Goal: Task Accomplishment & Management: Manage account settings

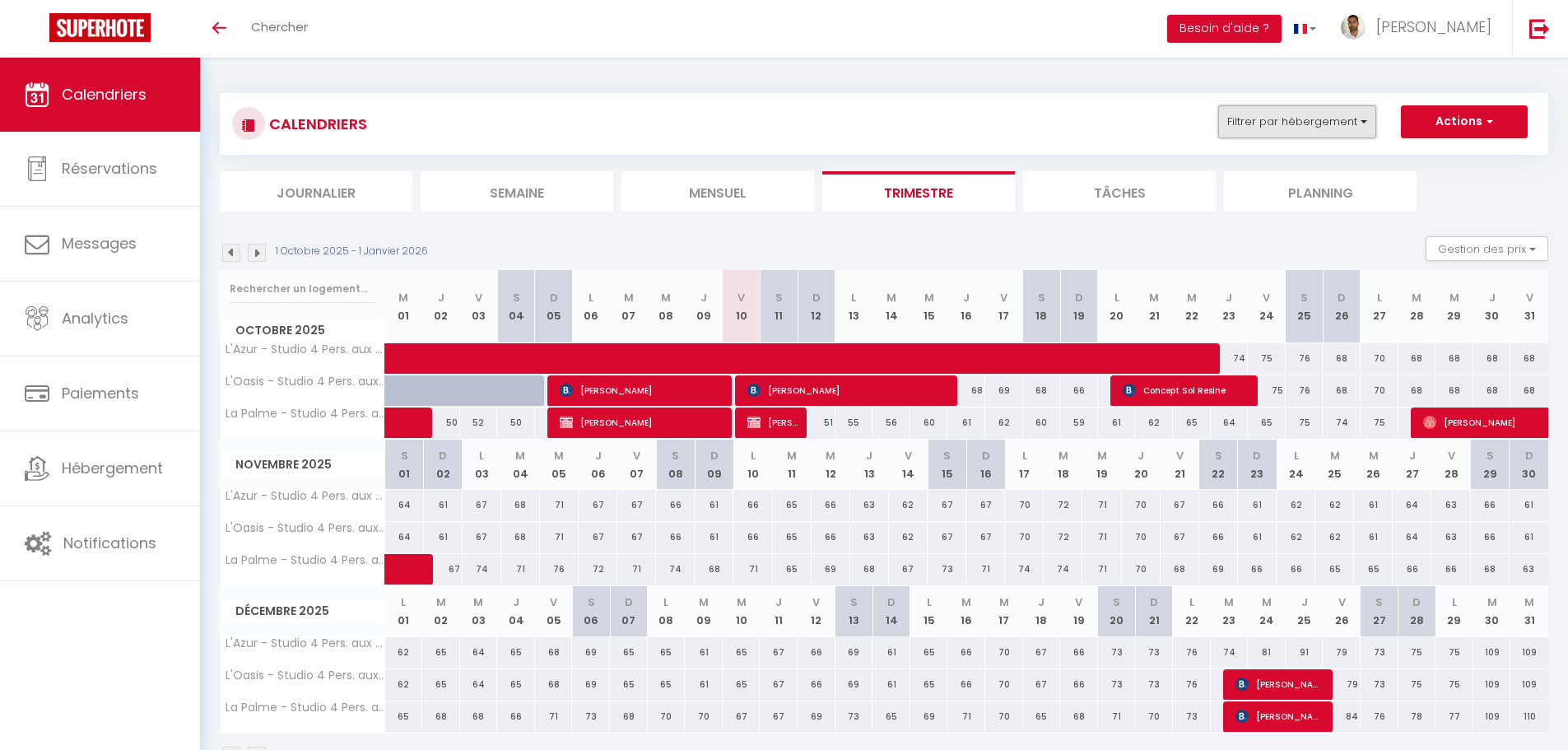
click at [1298, 123] on button "Filtrer par hébergement" at bounding box center [1298, 122] width 159 height 33
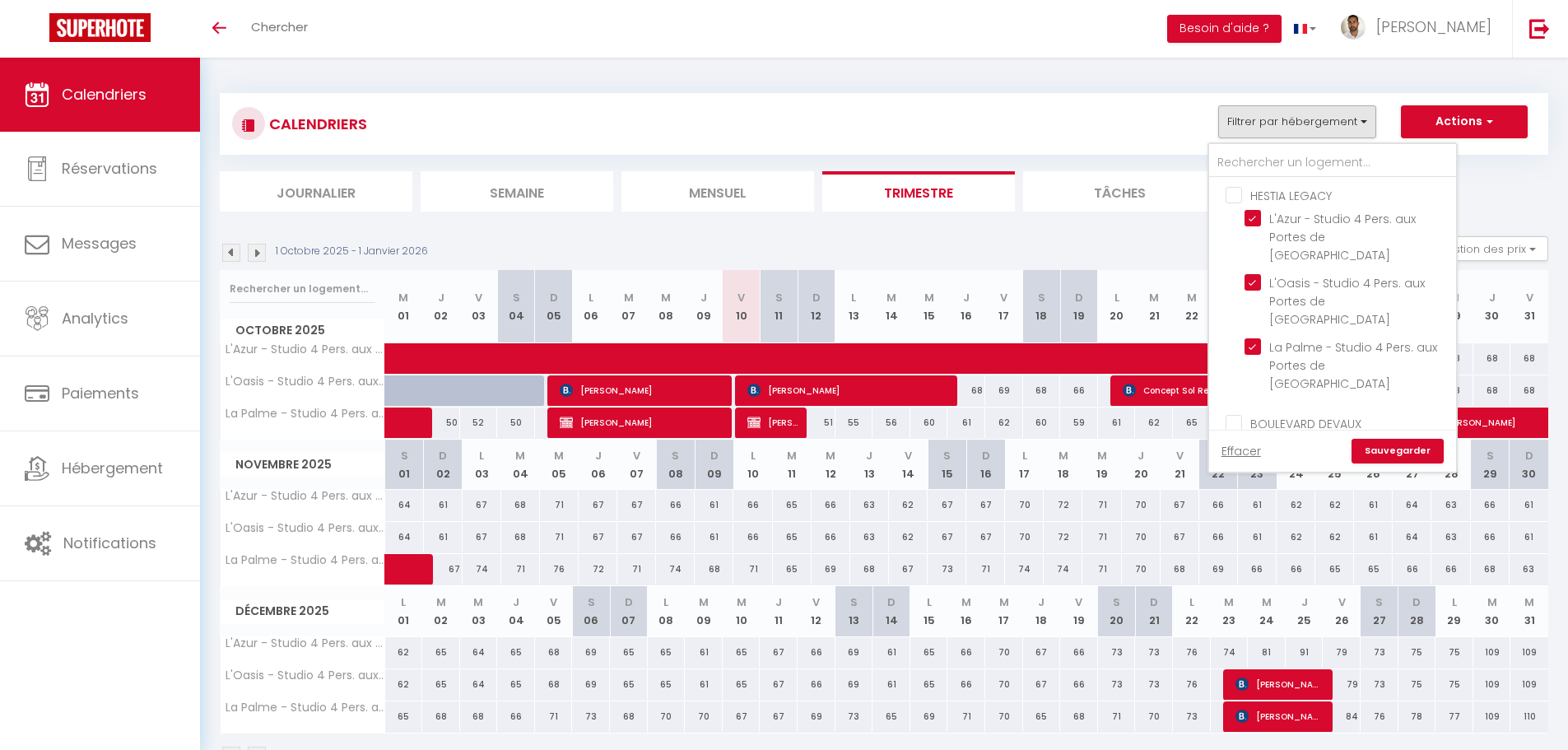
click at [1232, 191] on input "HESTIA LEGACY" at bounding box center [1350, 194] width 247 height 17
checkbox input "true"
checkbox input "false"
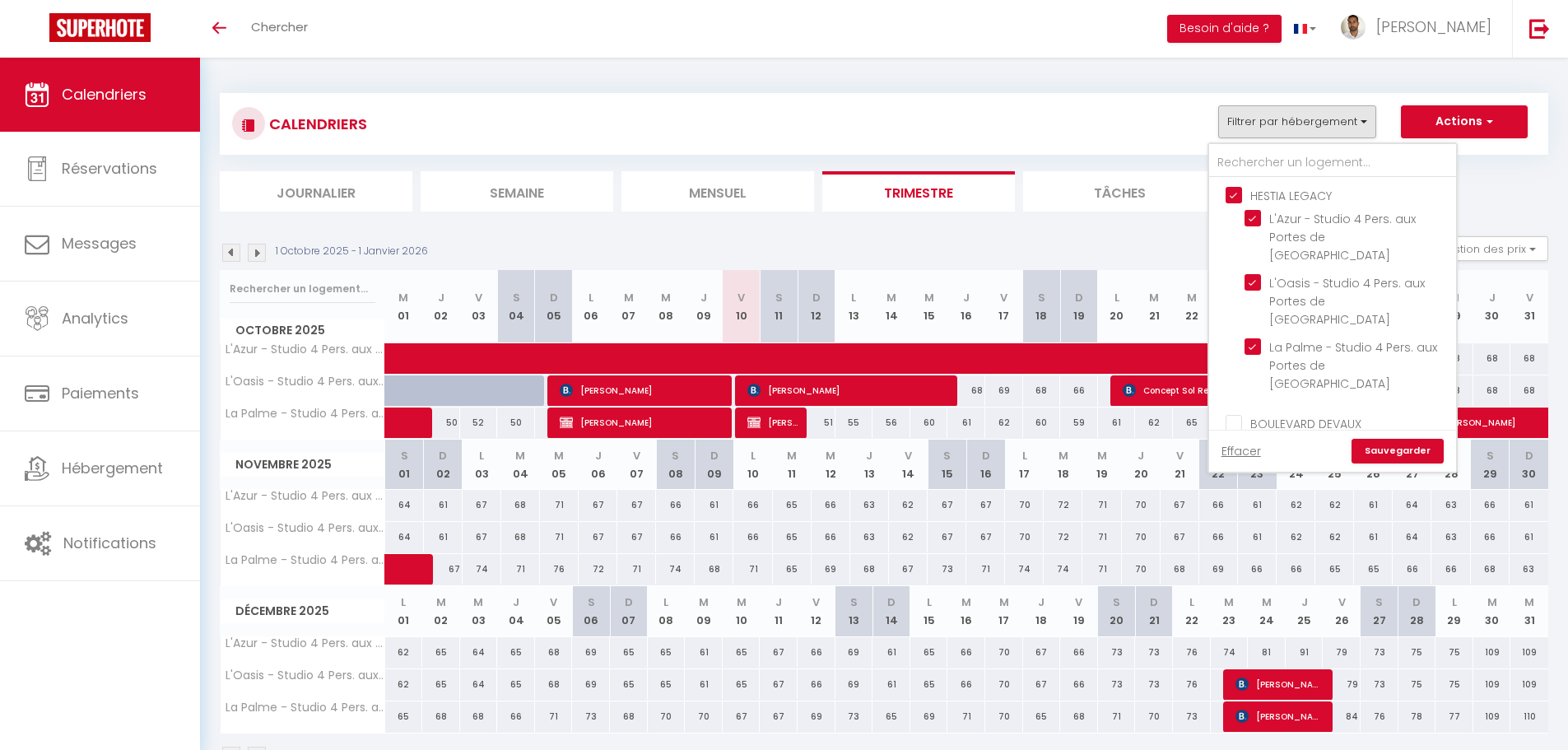
checkbox input "false"
click at [1232, 192] on input "HESTIA LEGACY" at bounding box center [1350, 194] width 247 height 17
checkbox input "false"
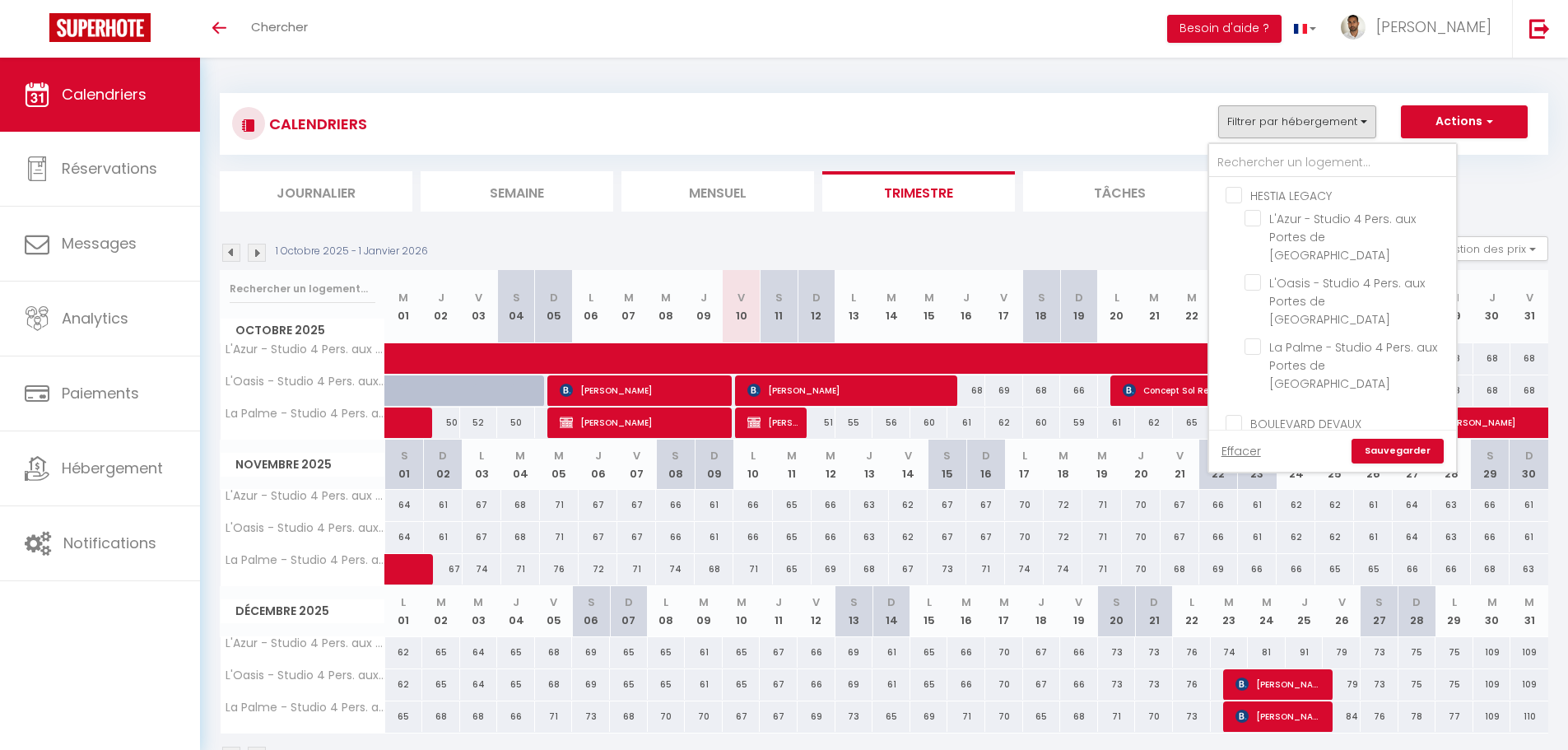
checkbox input "false"
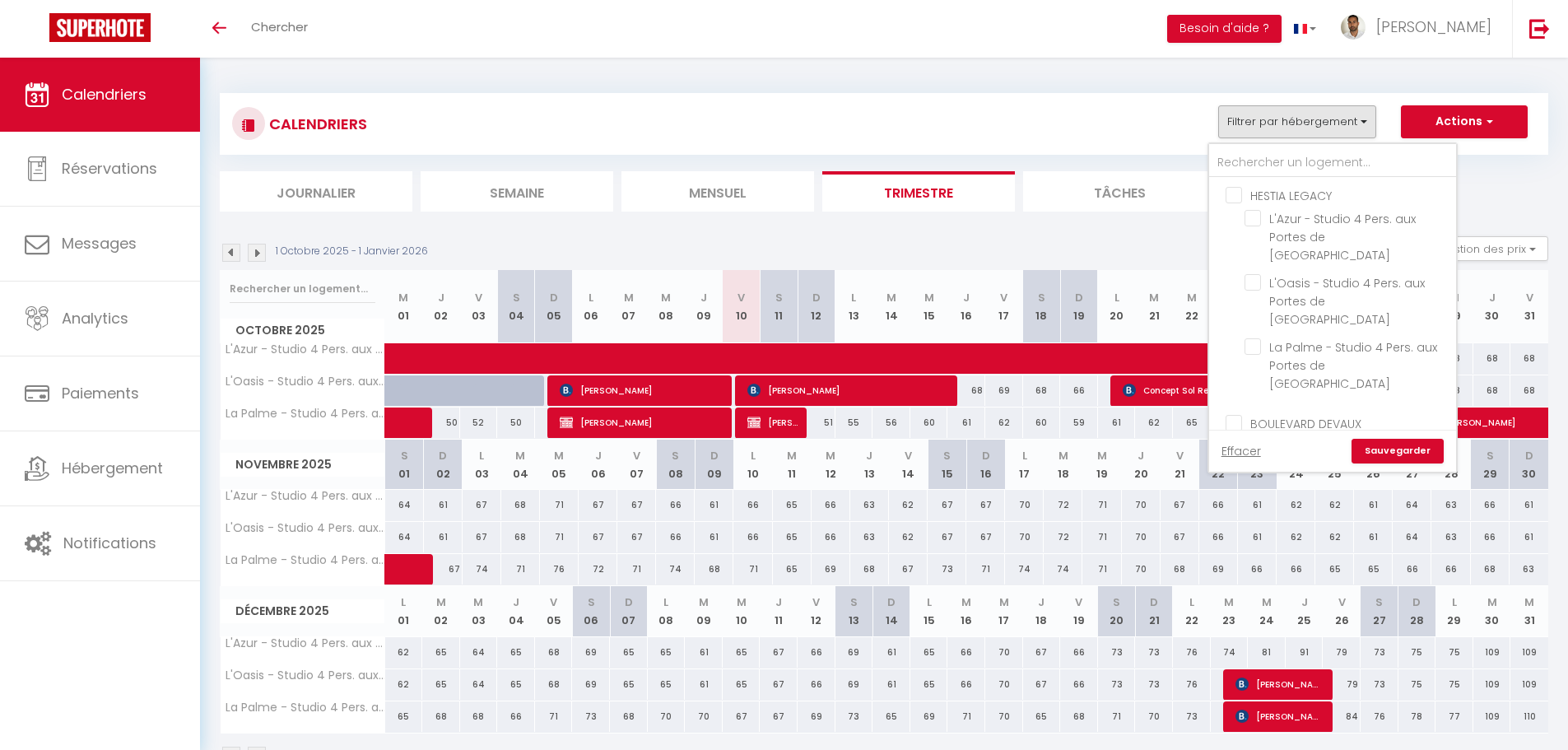
checkbox input "false"
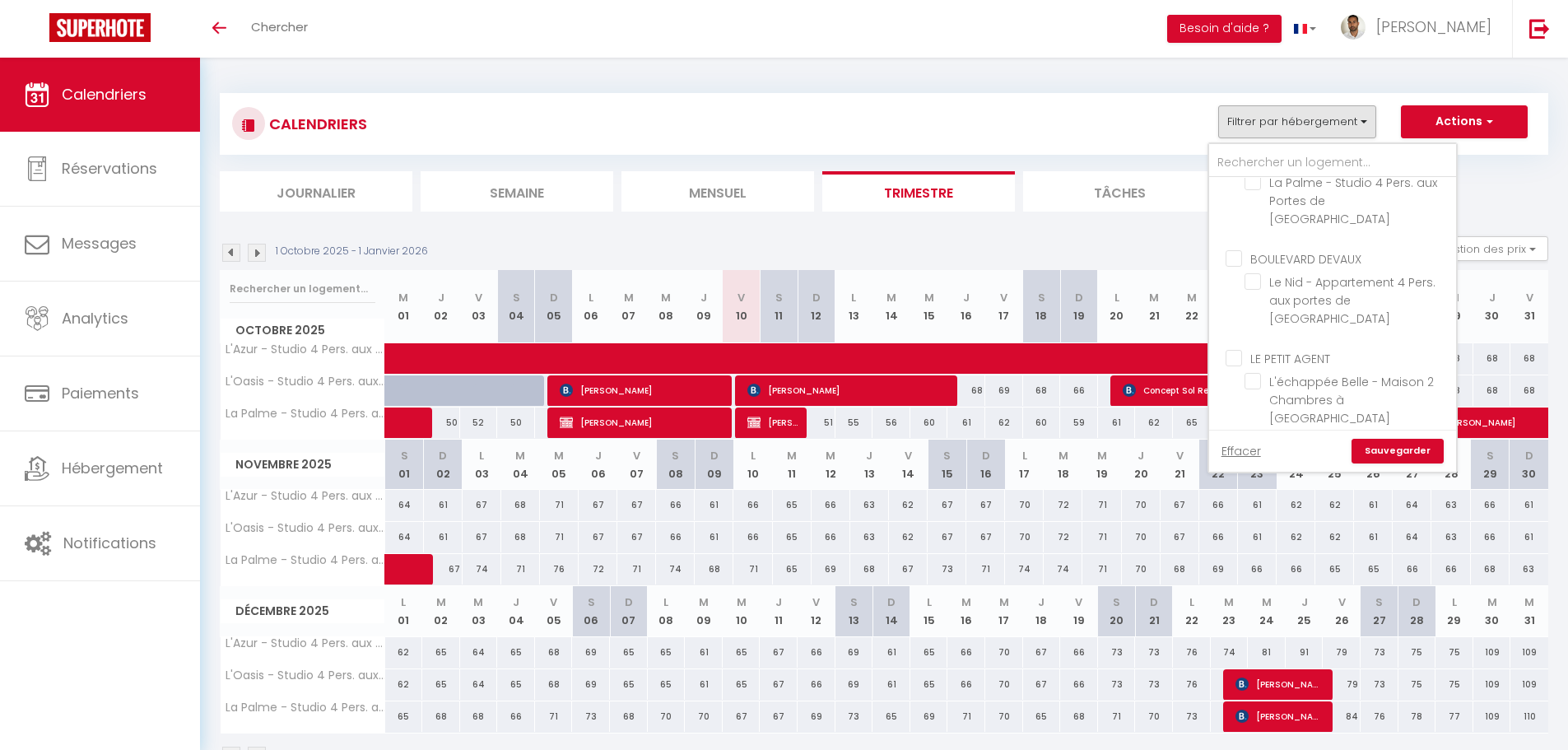
click at [1238, 350] on input "LE PETIT AGENT" at bounding box center [1350, 357] width 247 height 17
checkbox input "true"
checkbox input "false"
checkbox input "true"
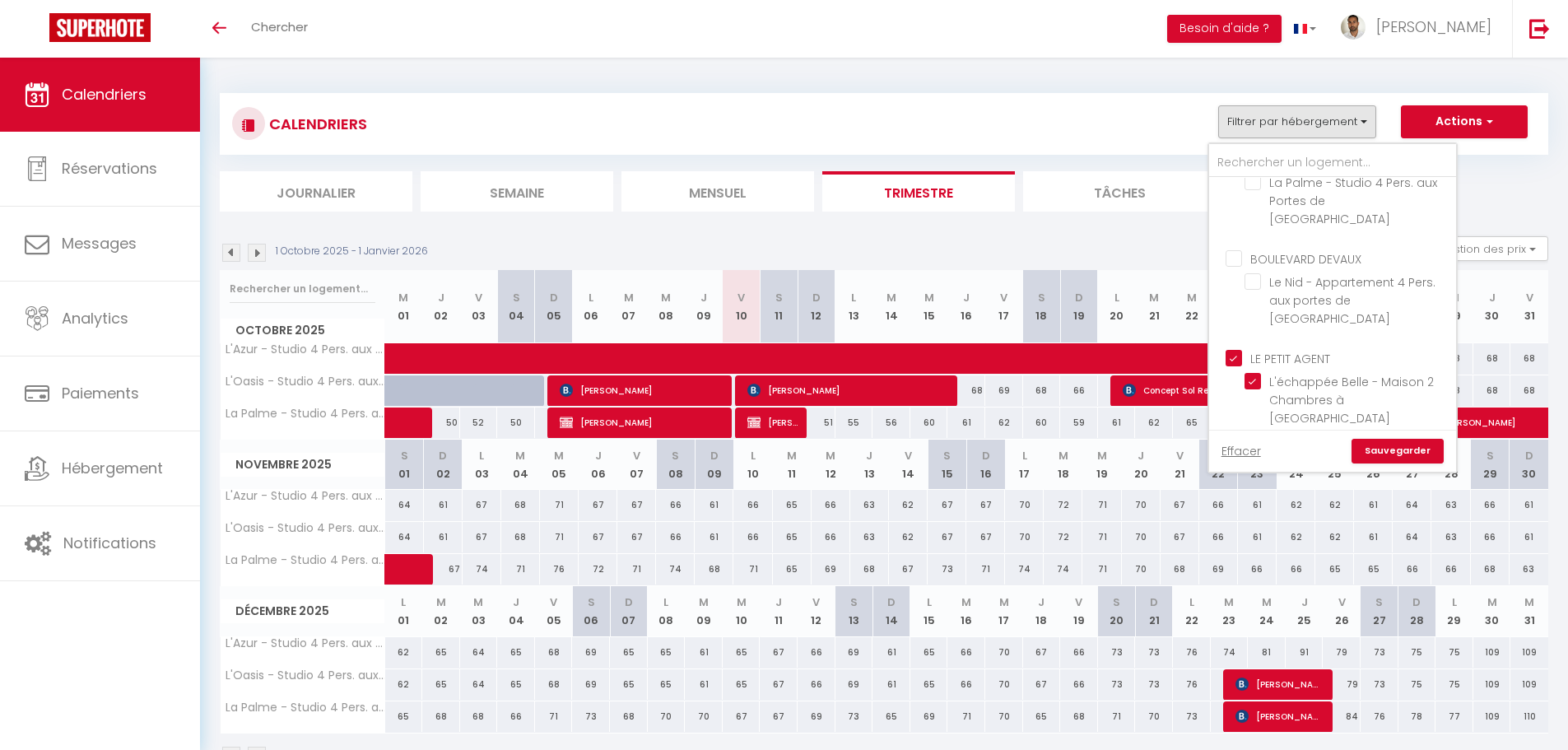
checkbox input "true"
click at [1407, 445] on link "Sauvegarder" at bounding box center [1398, 450] width 92 height 24
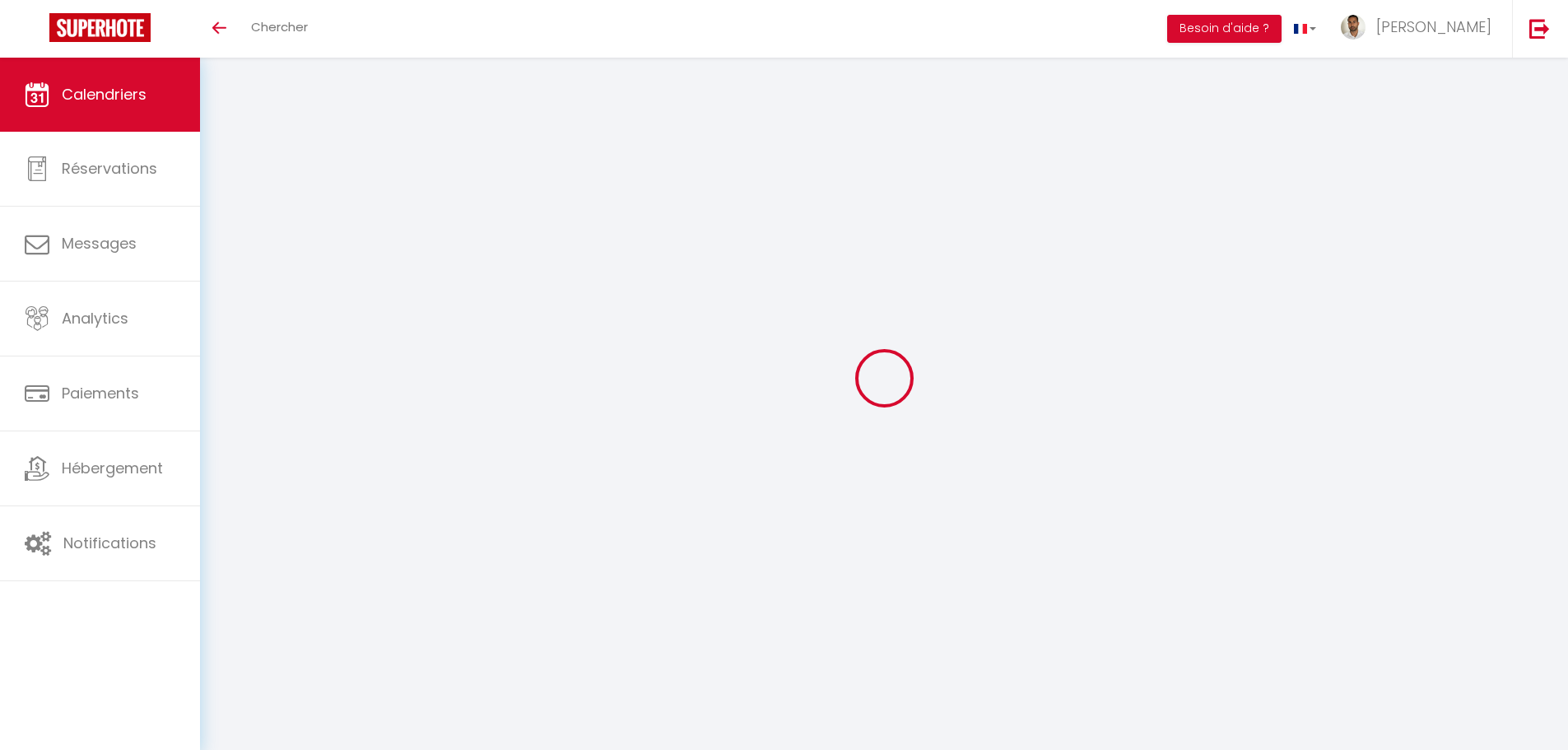
select select
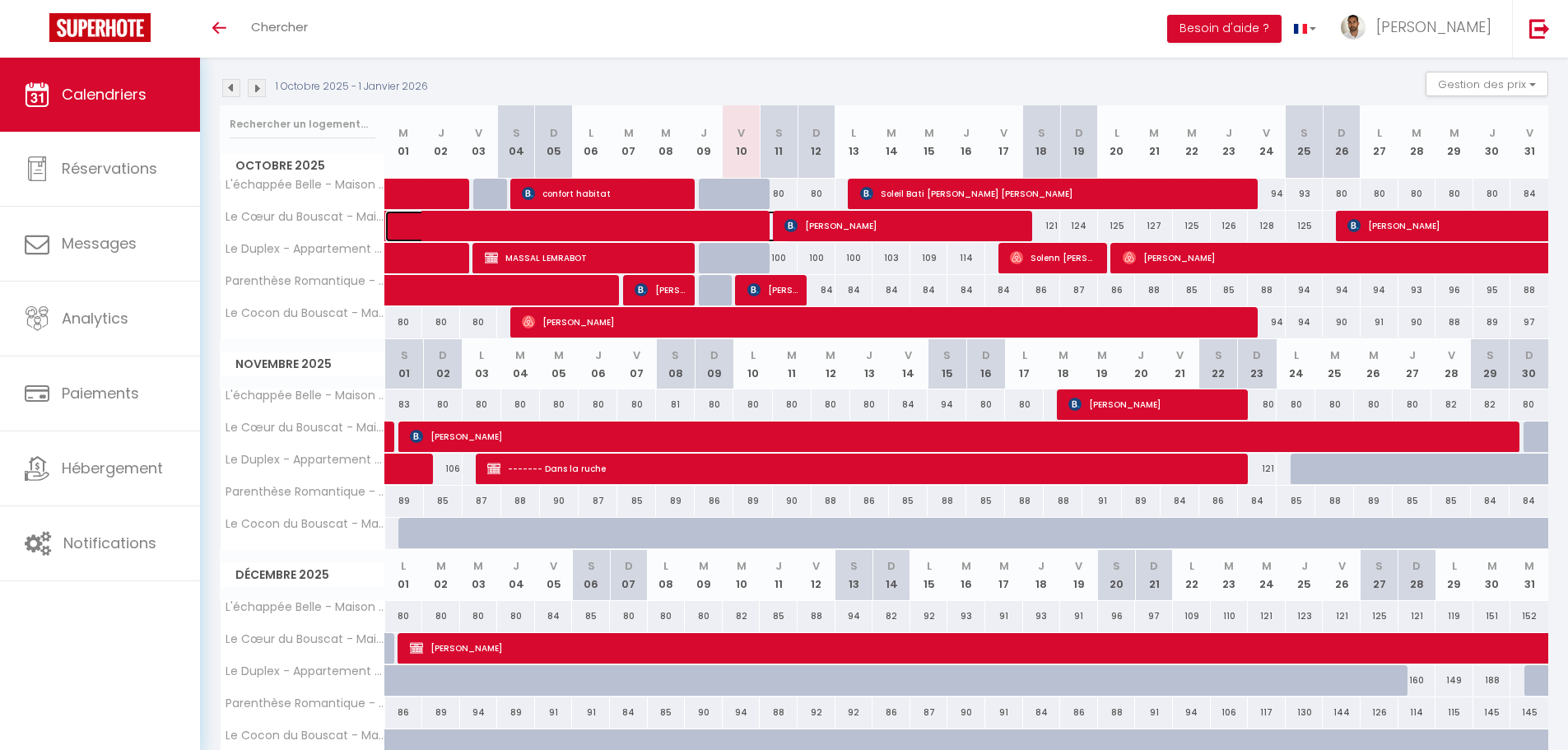
click at [722, 226] on span at bounding box center [599, 226] width 379 height 31
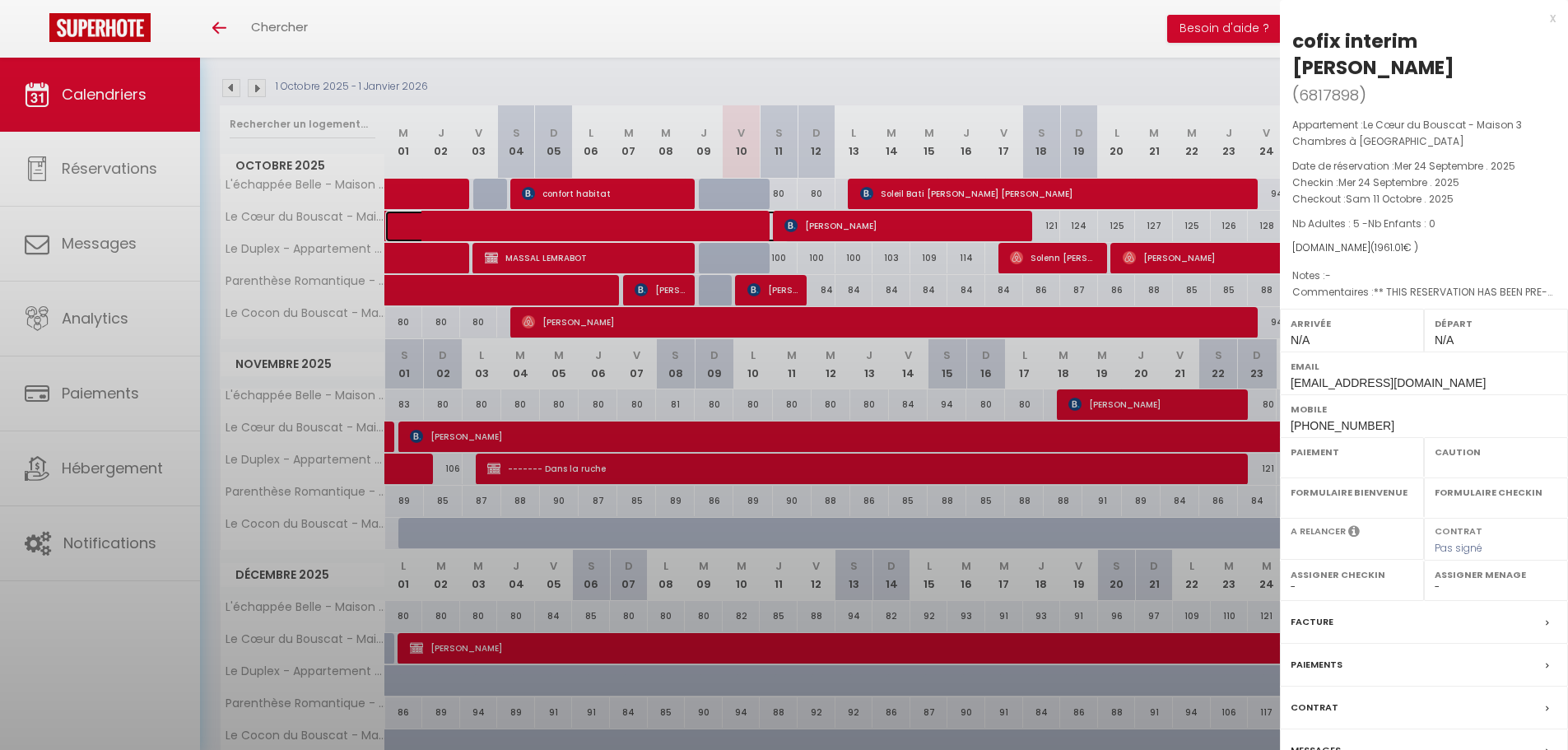
select select "OK"
select select "KO"
select select "0"
select select "1"
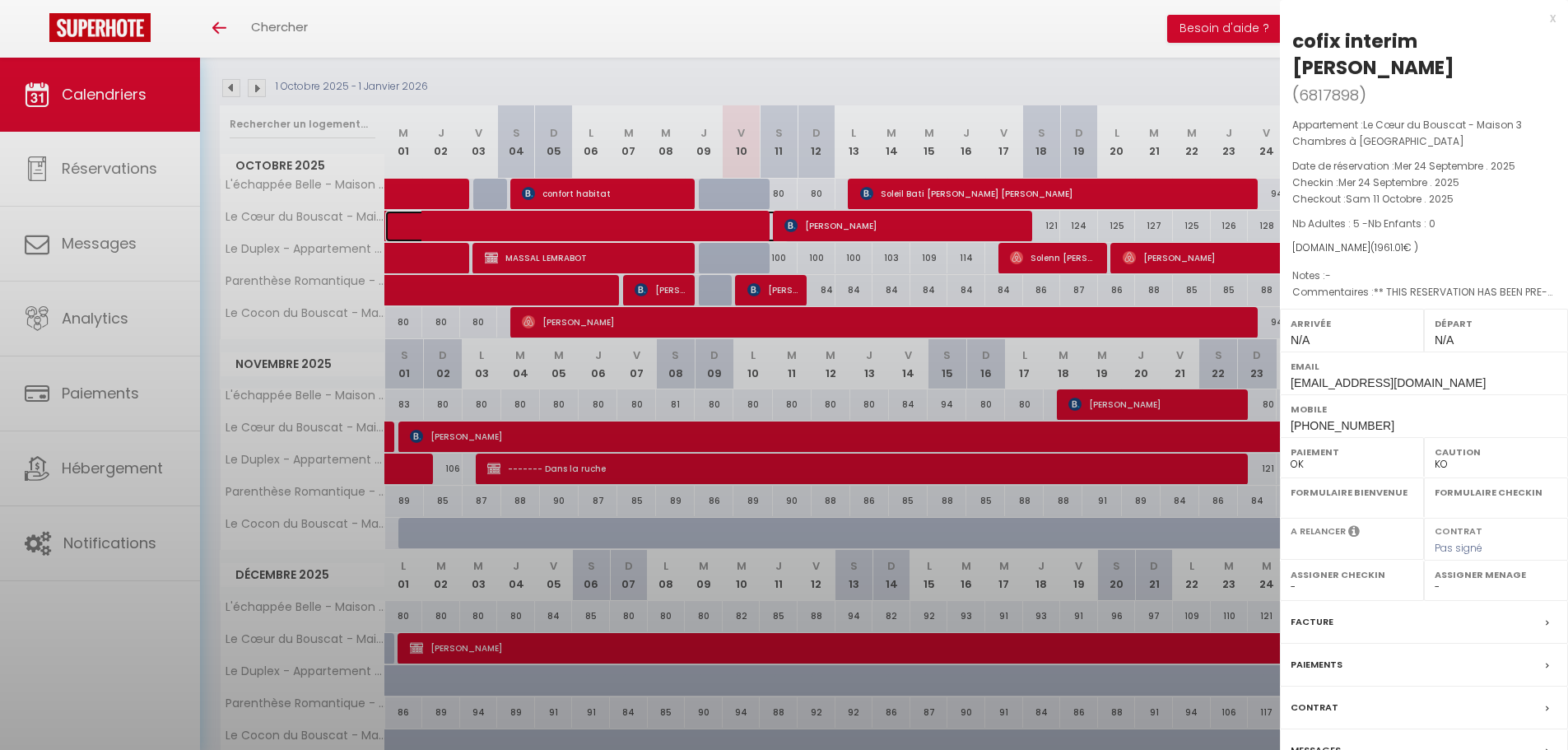
select select
select select "31570"
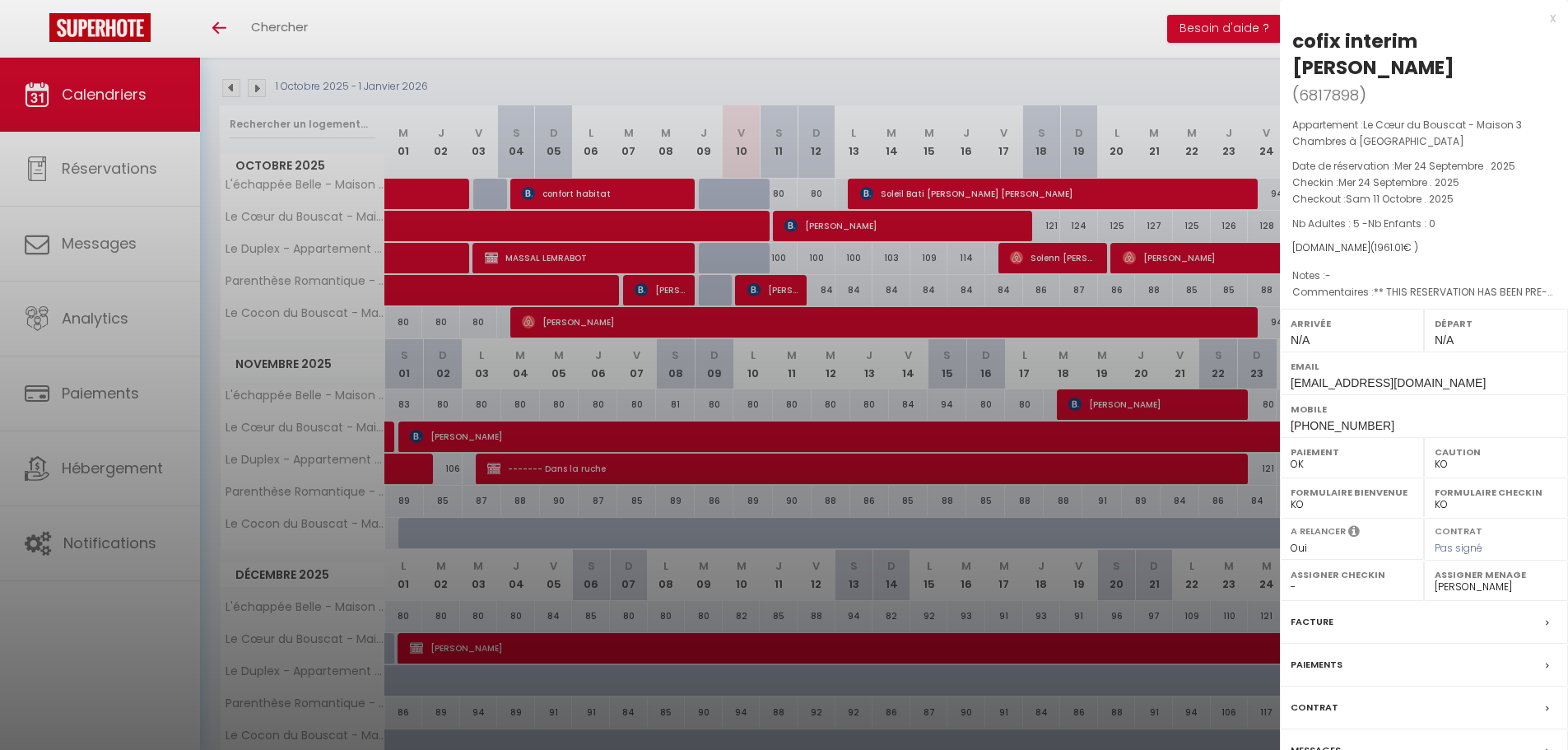
click at [828, 258] on div at bounding box center [784, 375] width 1568 height 750
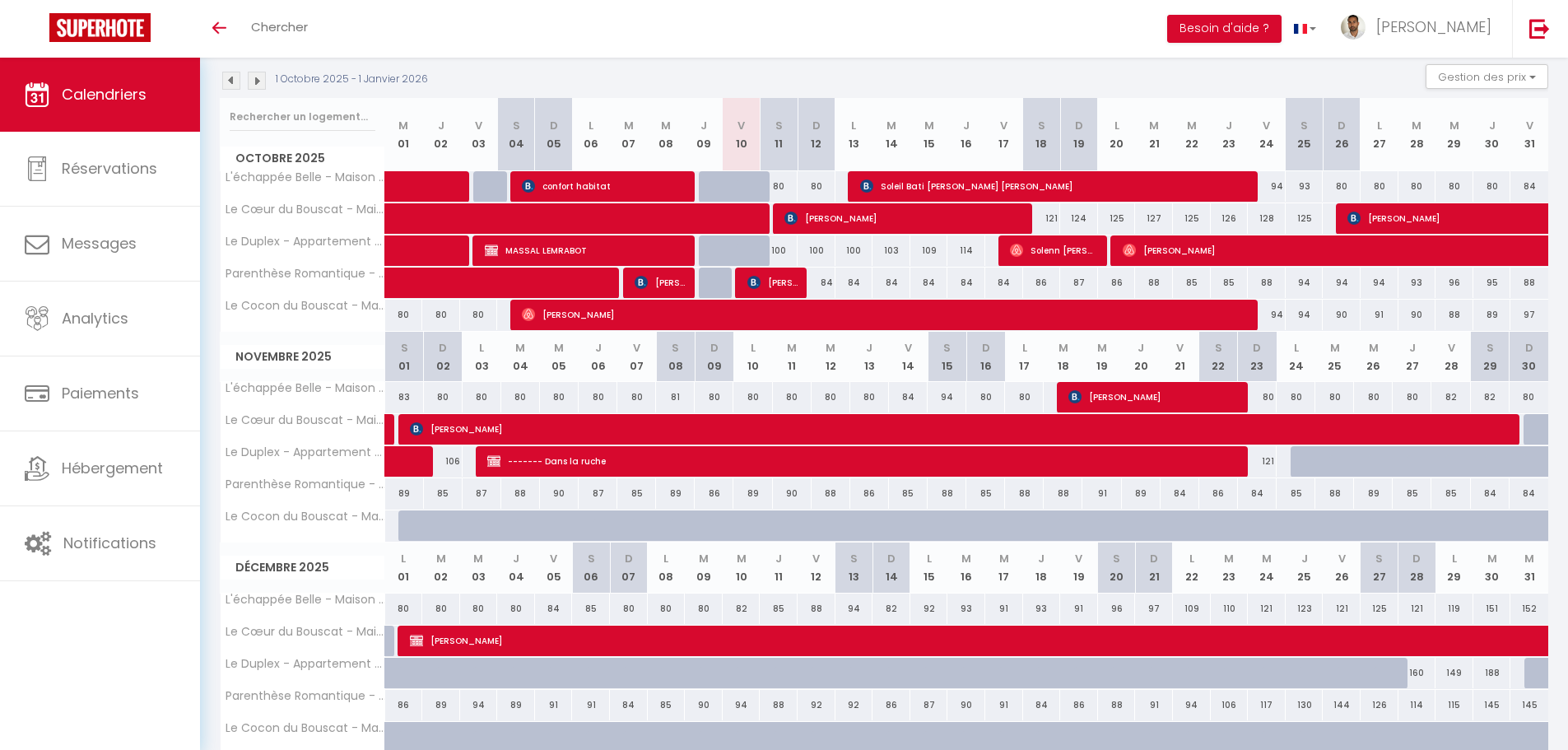
scroll to position [80, 0]
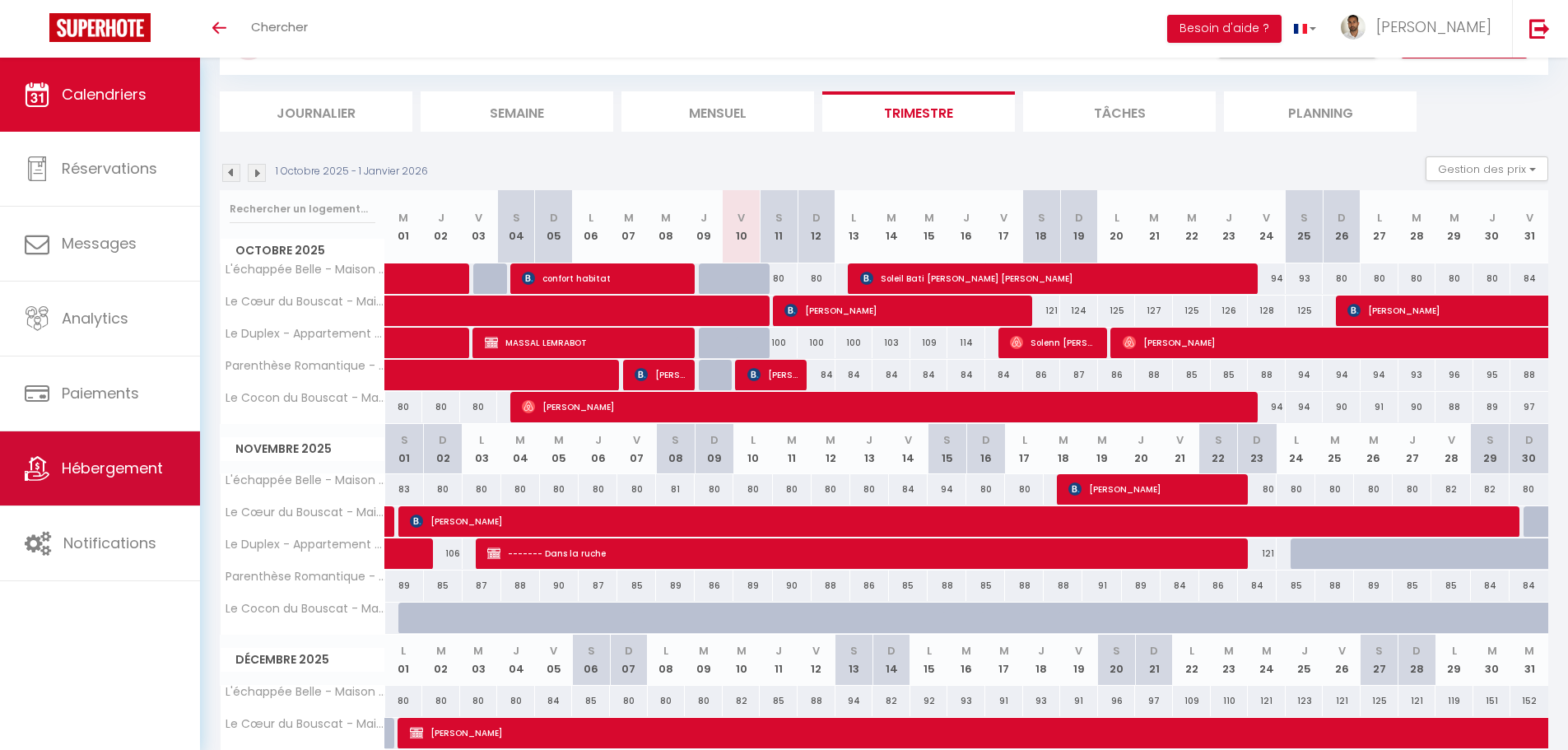
click at [121, 478] on span "Hébergement" at bounding box center [112, 468] width 101 height 21
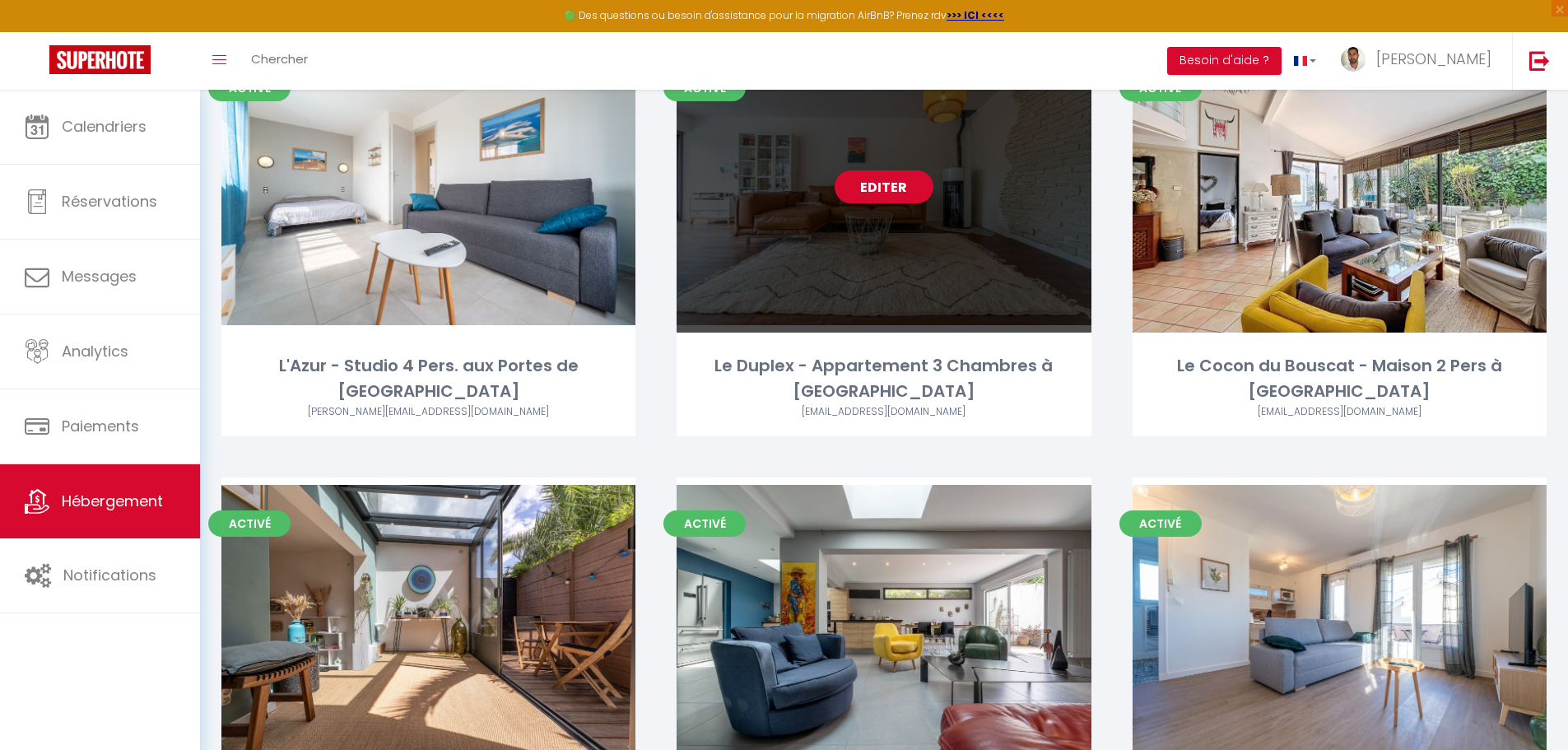
scroll to position [577, 0]
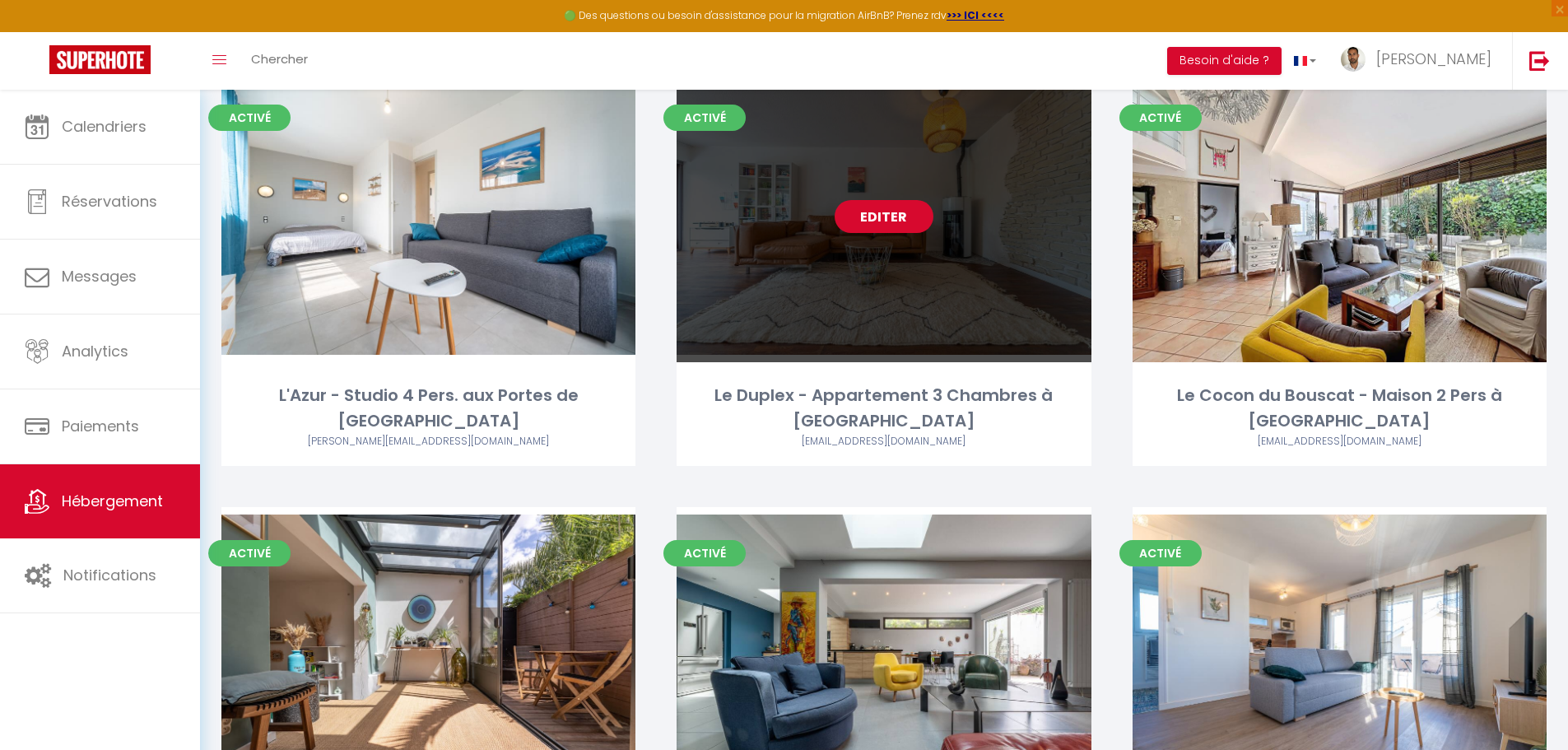
click at [894, 221] on link "Editer" at bounding box center [884, 216] width 99 height 33
select select "3"
select select "2"
select select "1"
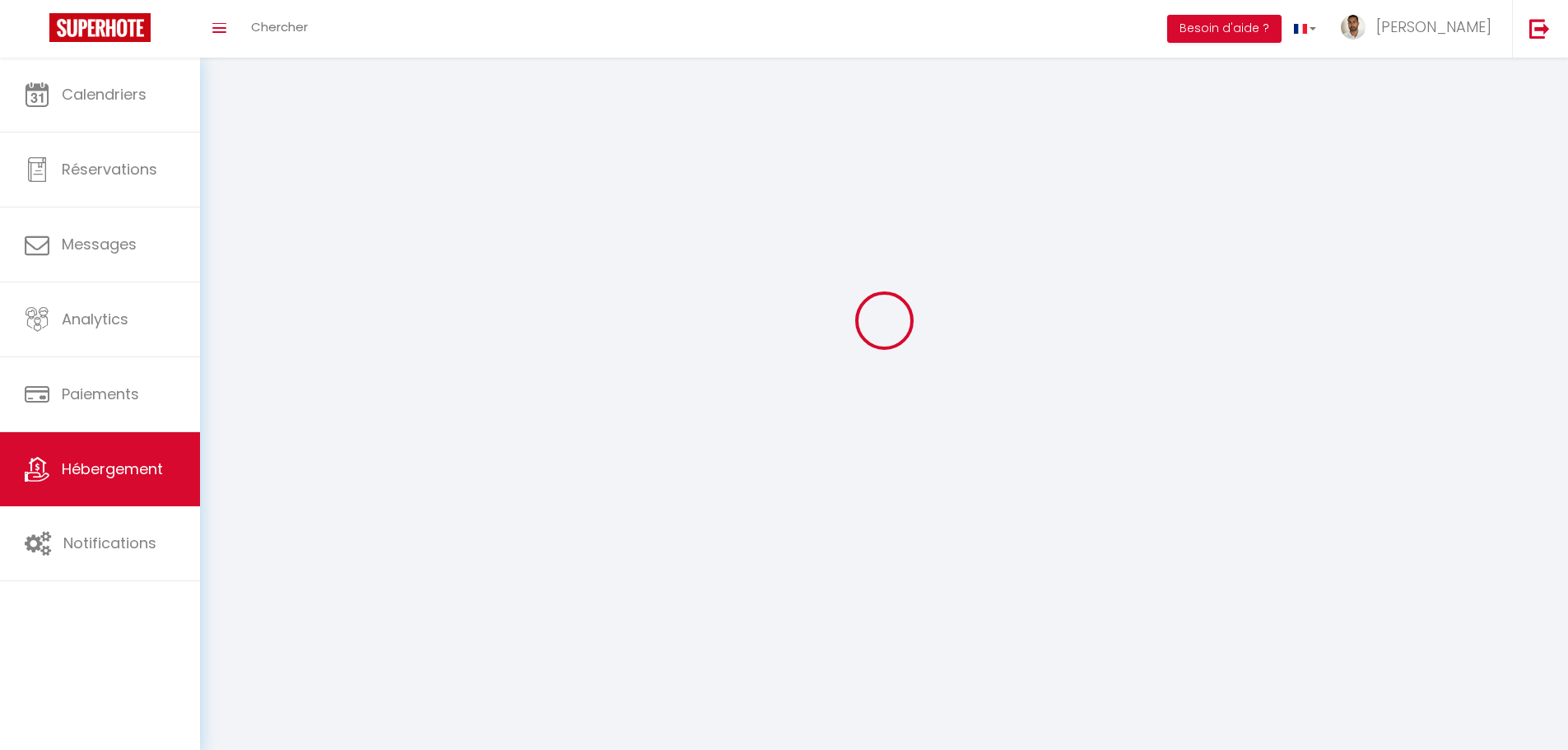
select select
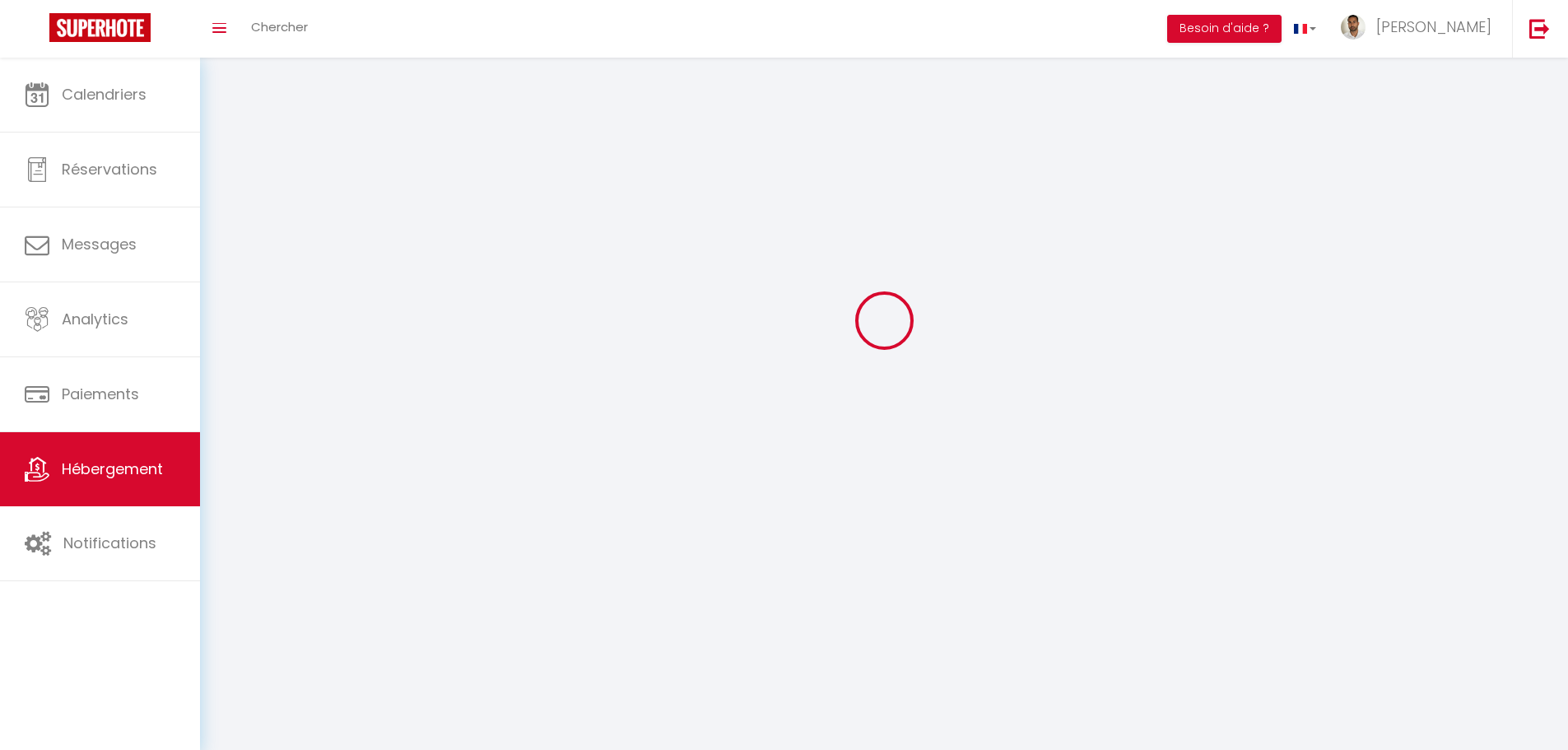
checkbox input "false"
select select
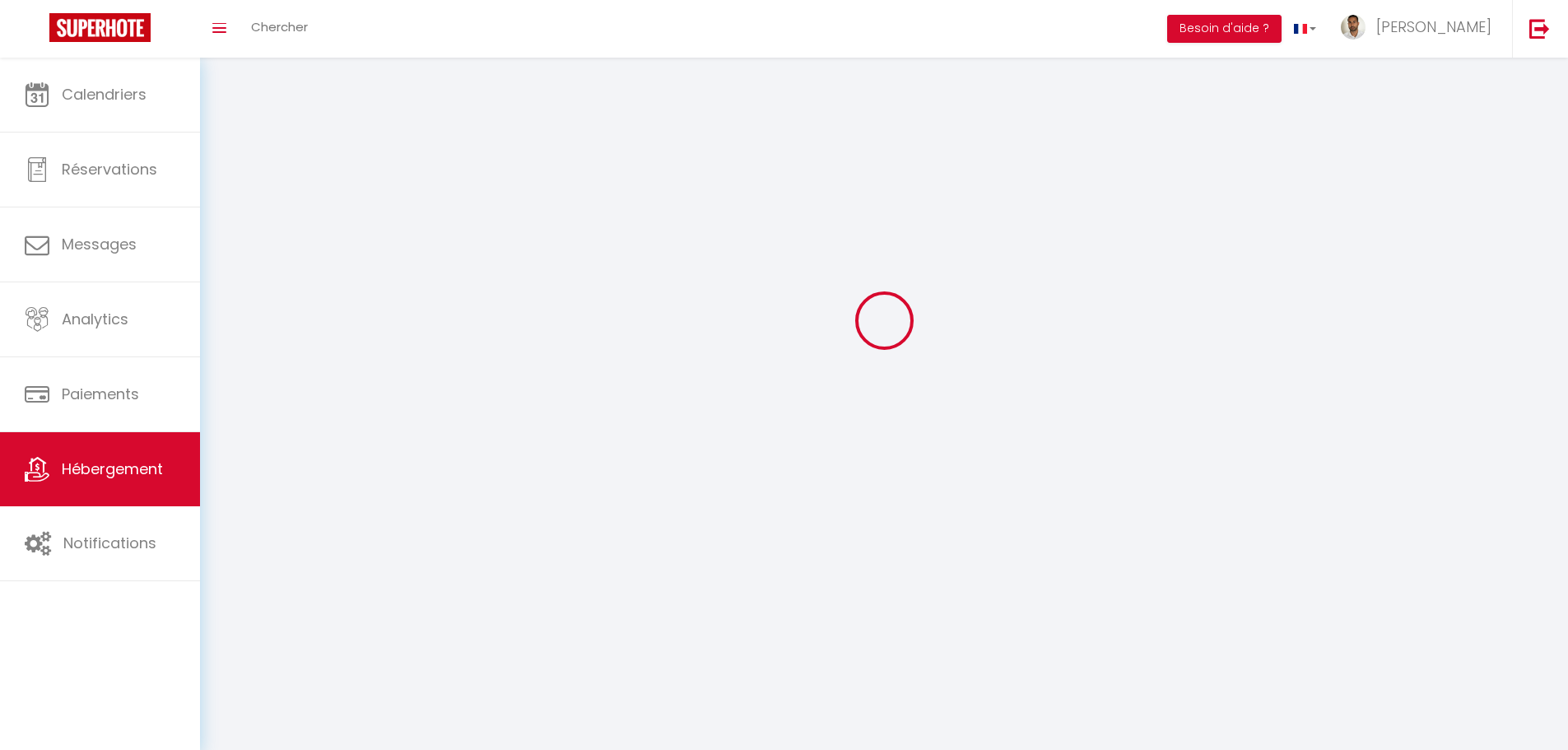
select select
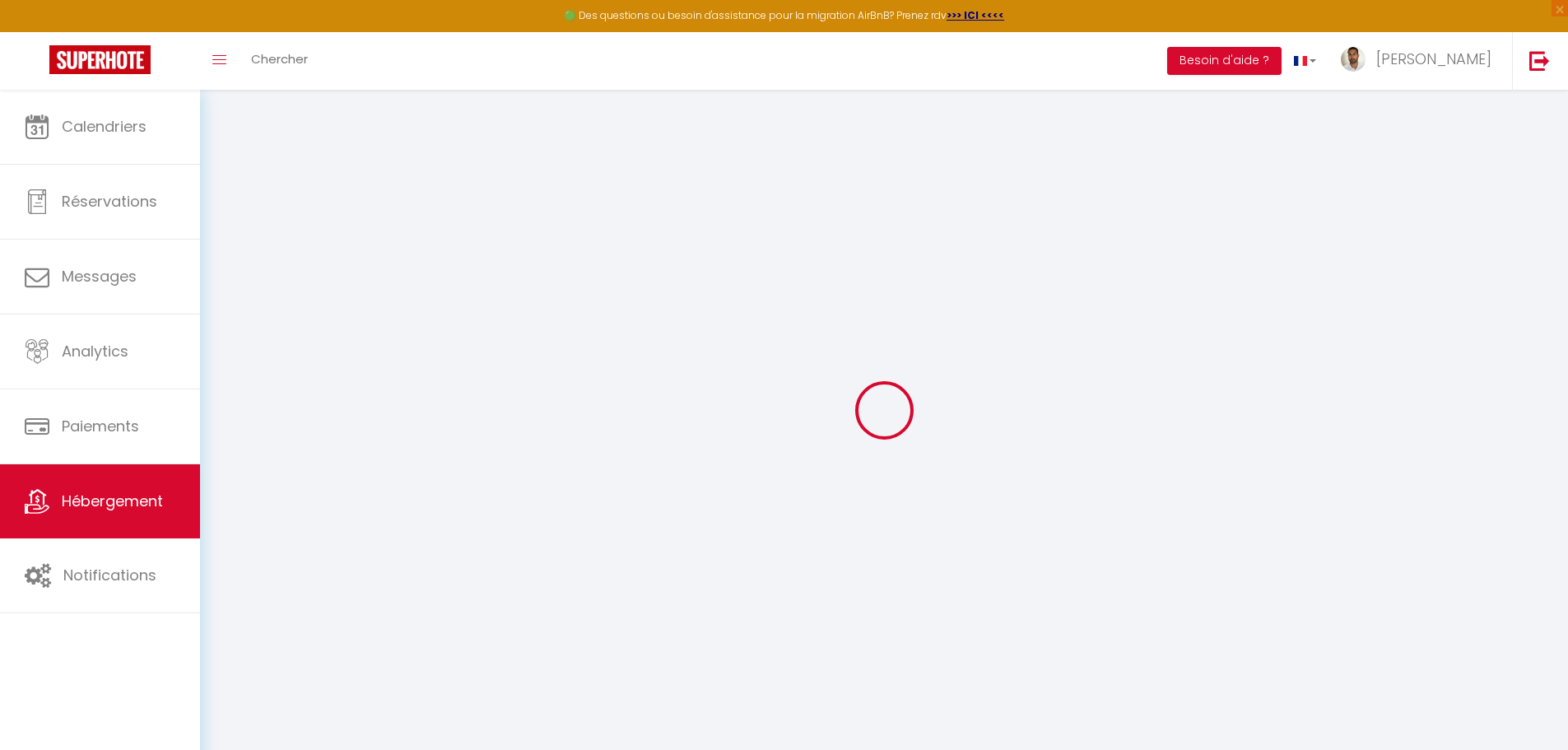
checkbox input "true"
select select "1"
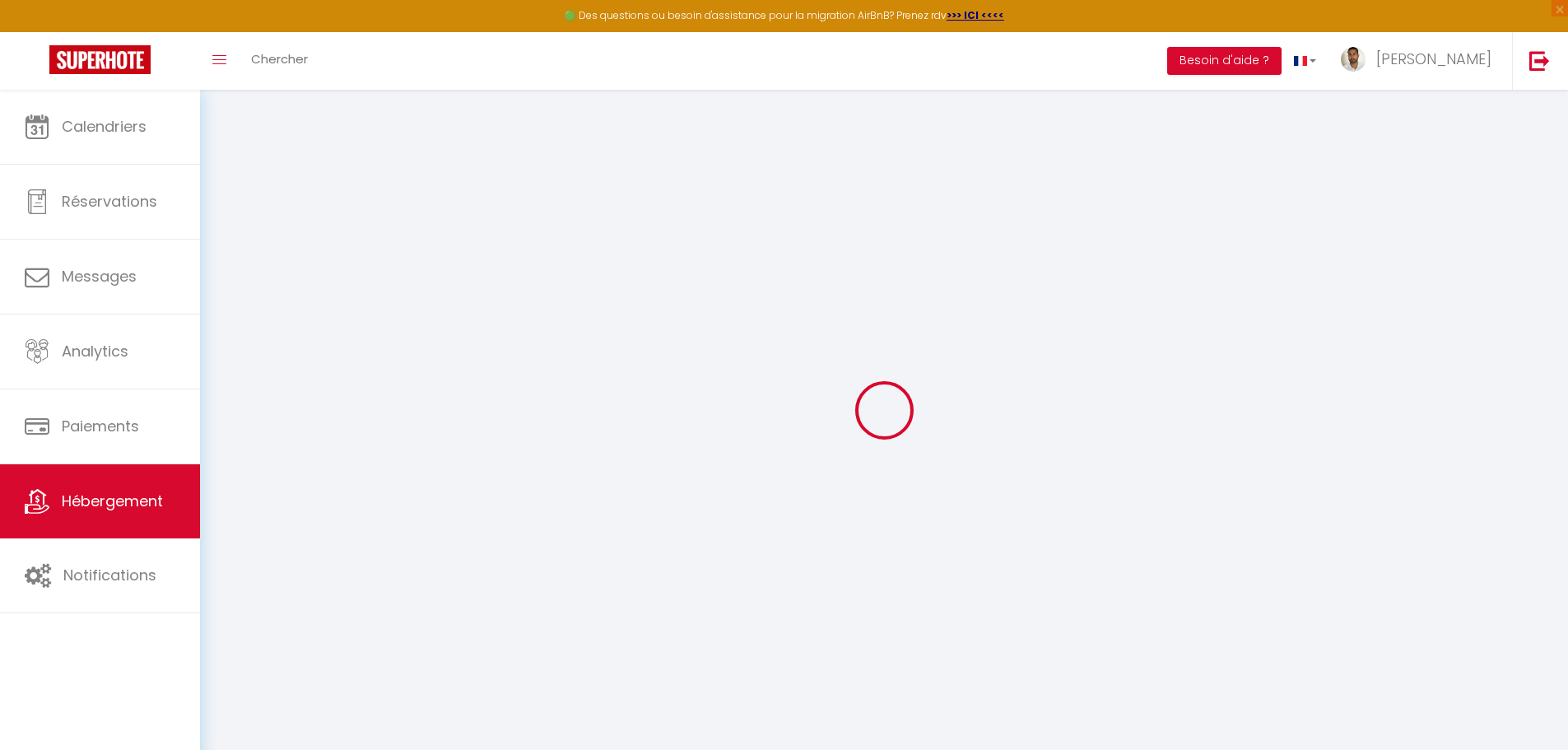
checkbox input "false"
select select
checkbox input "false"
checkbox input "true"
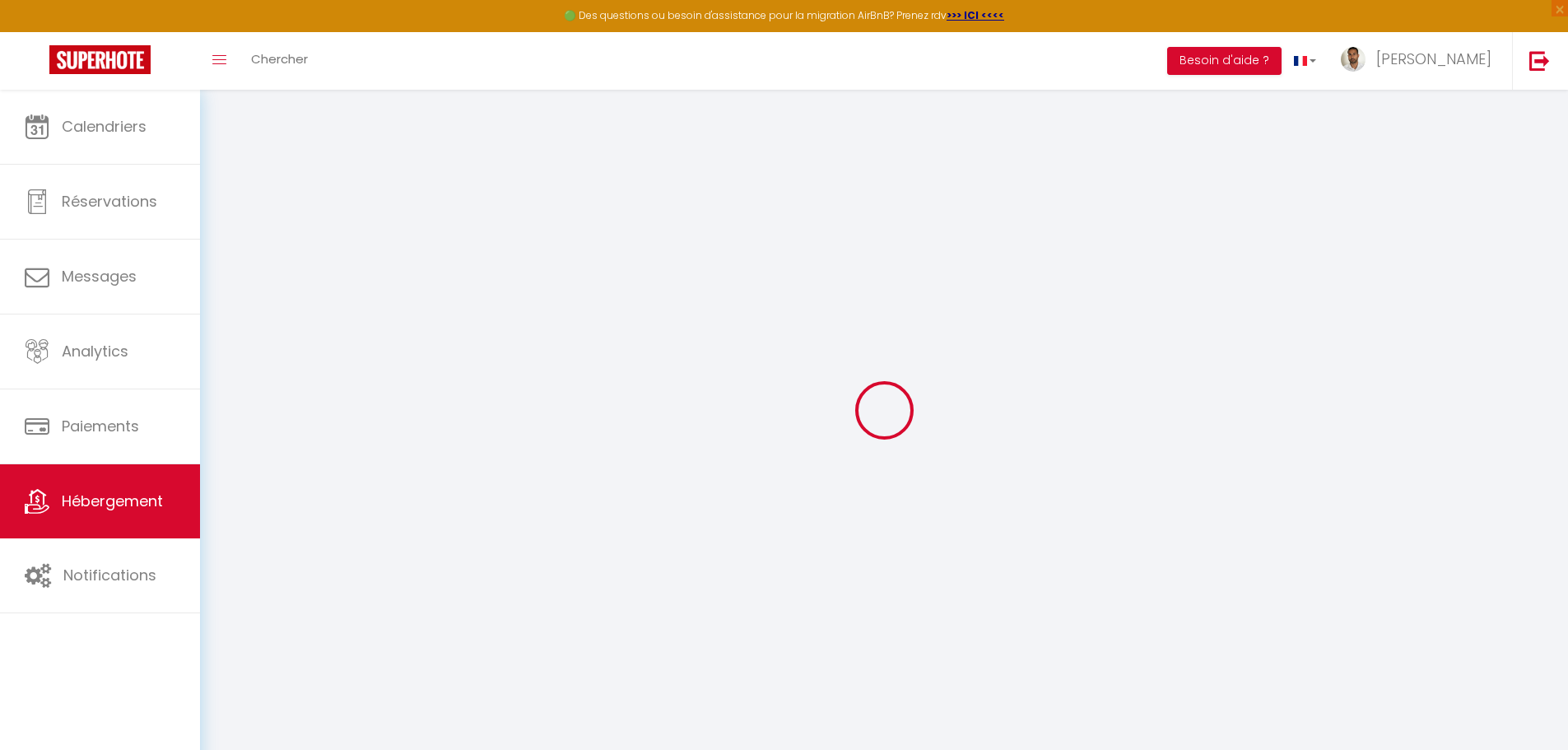
checkbox input "true"
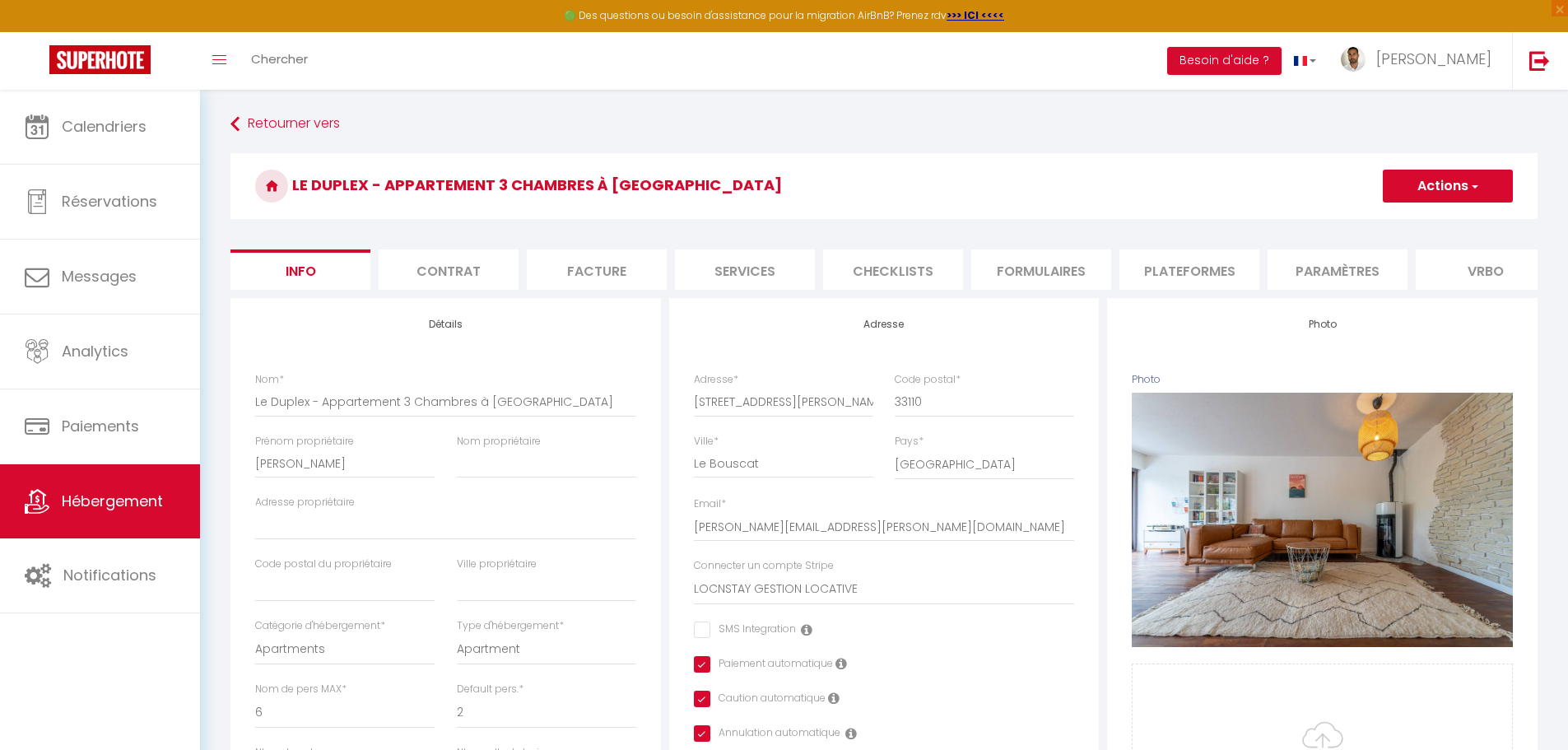
click at [1334, 263] on li "Paramètres" at bounding box center [1337, 269] width 140 height 40
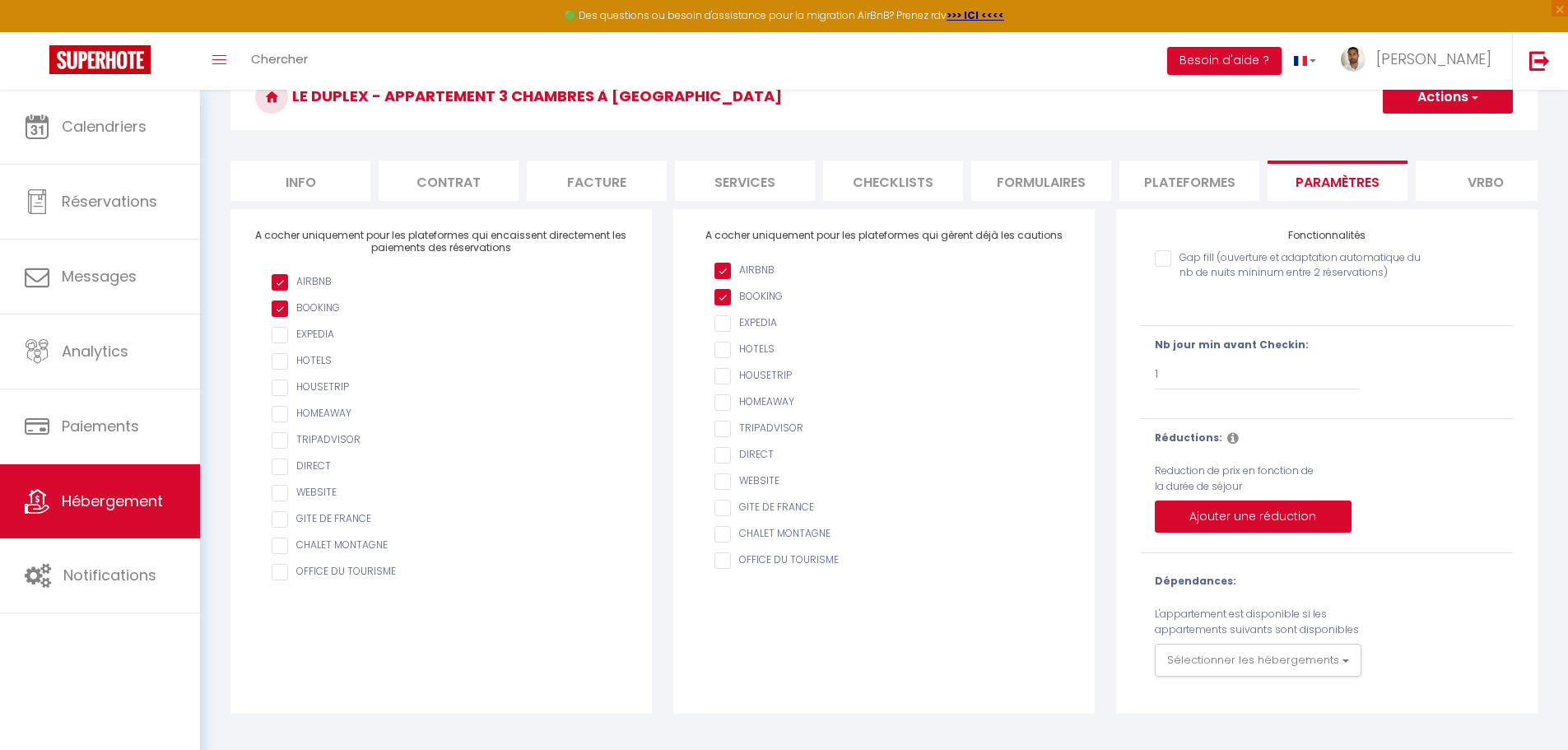
scroll to position [90, 0]
click at [1207, 386] on select "Pas de limite 1 2 3 4 5 6 7" at bounding box center [1257, 374] width 205 height 31
select select
click at [1155, 371] on select "Pas de limite 1 2 3 4 5 6 7" at bounding box center [1257, 374] width 205 height 31
checkbox input "false"
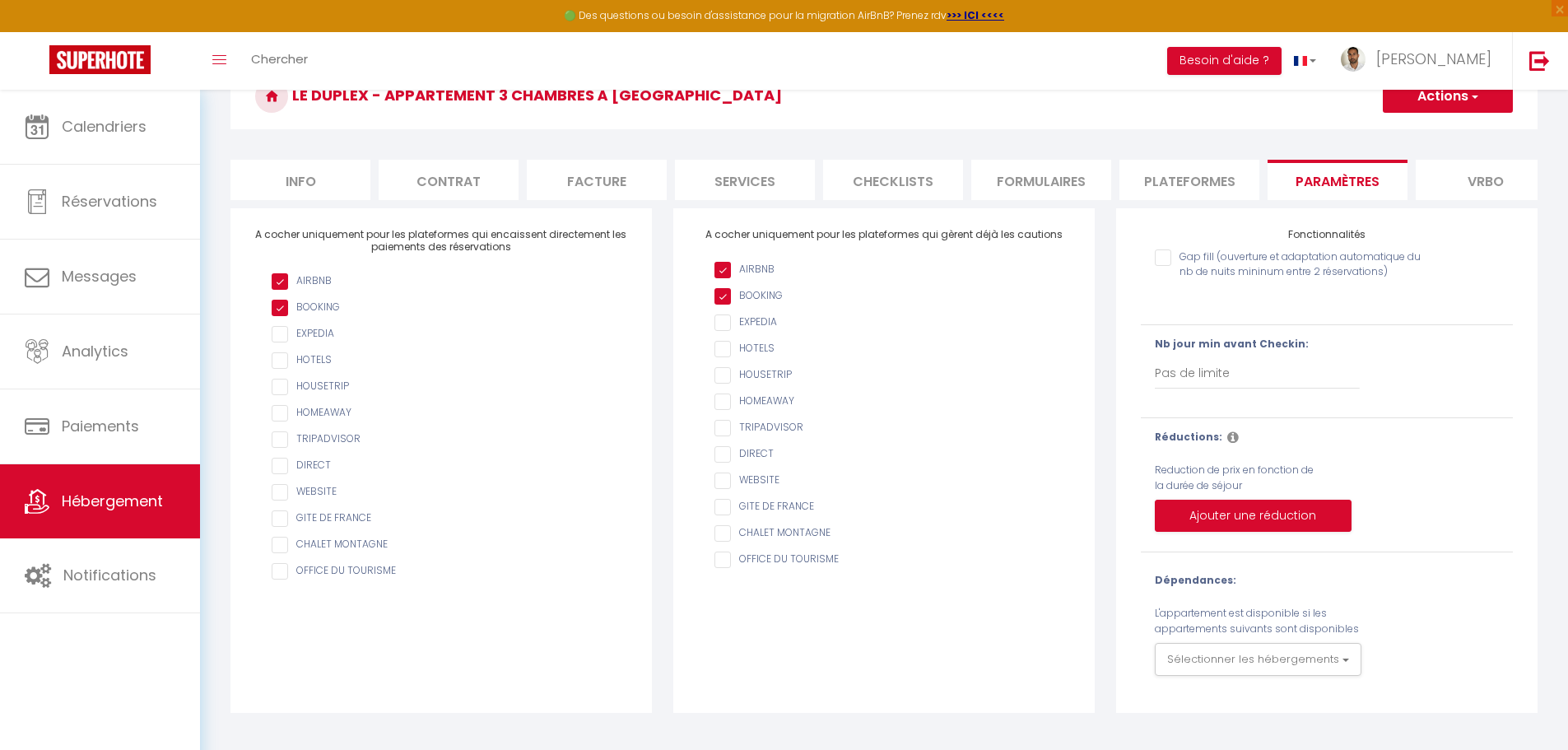
click at [1452, 96] on button "Actions" at bounding box center [1448, 97] width 130 height 33
click at [1434, 125] on input "Enregistrer" at bounding box center [1429, 132] width 61 height 17
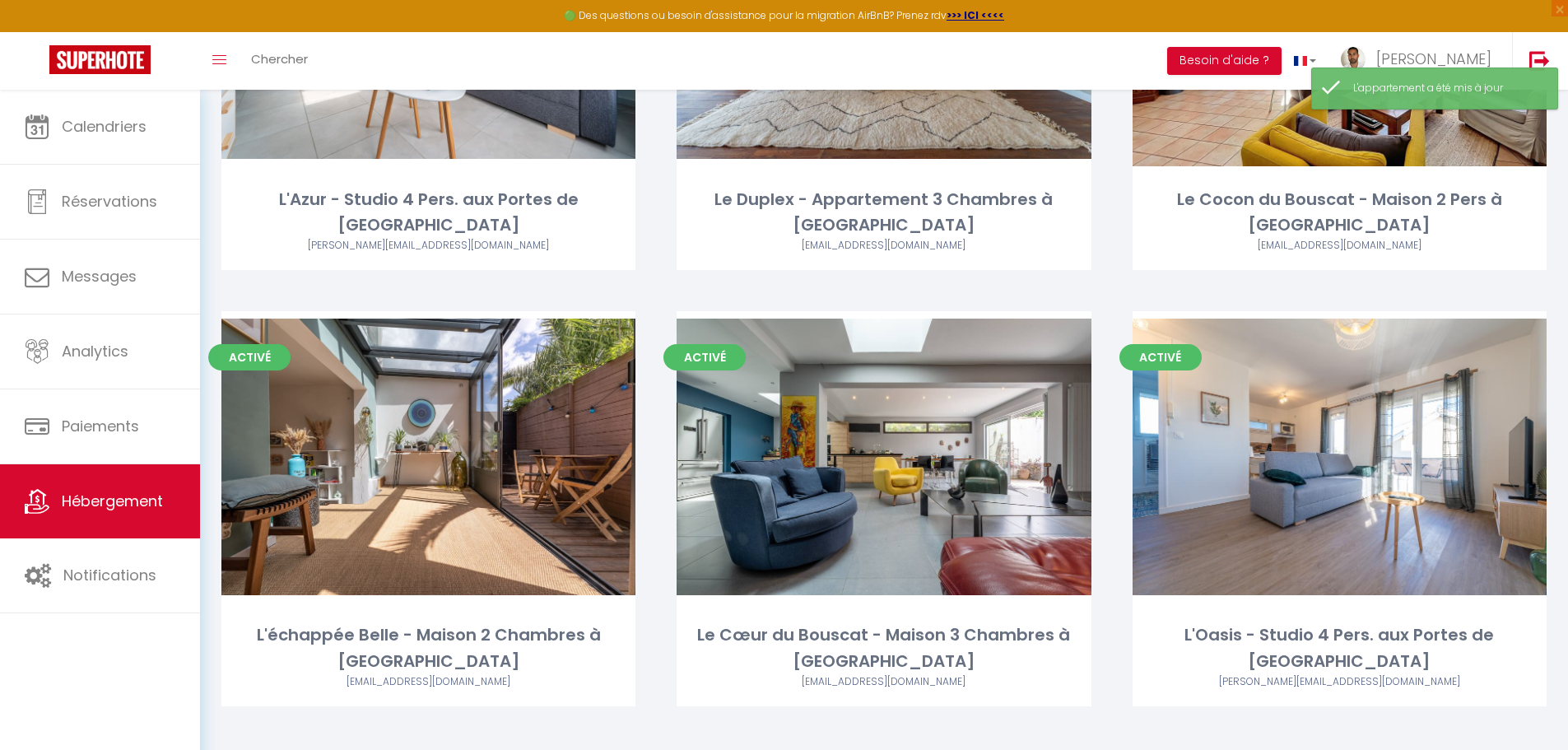
scroll to position [790, 0]
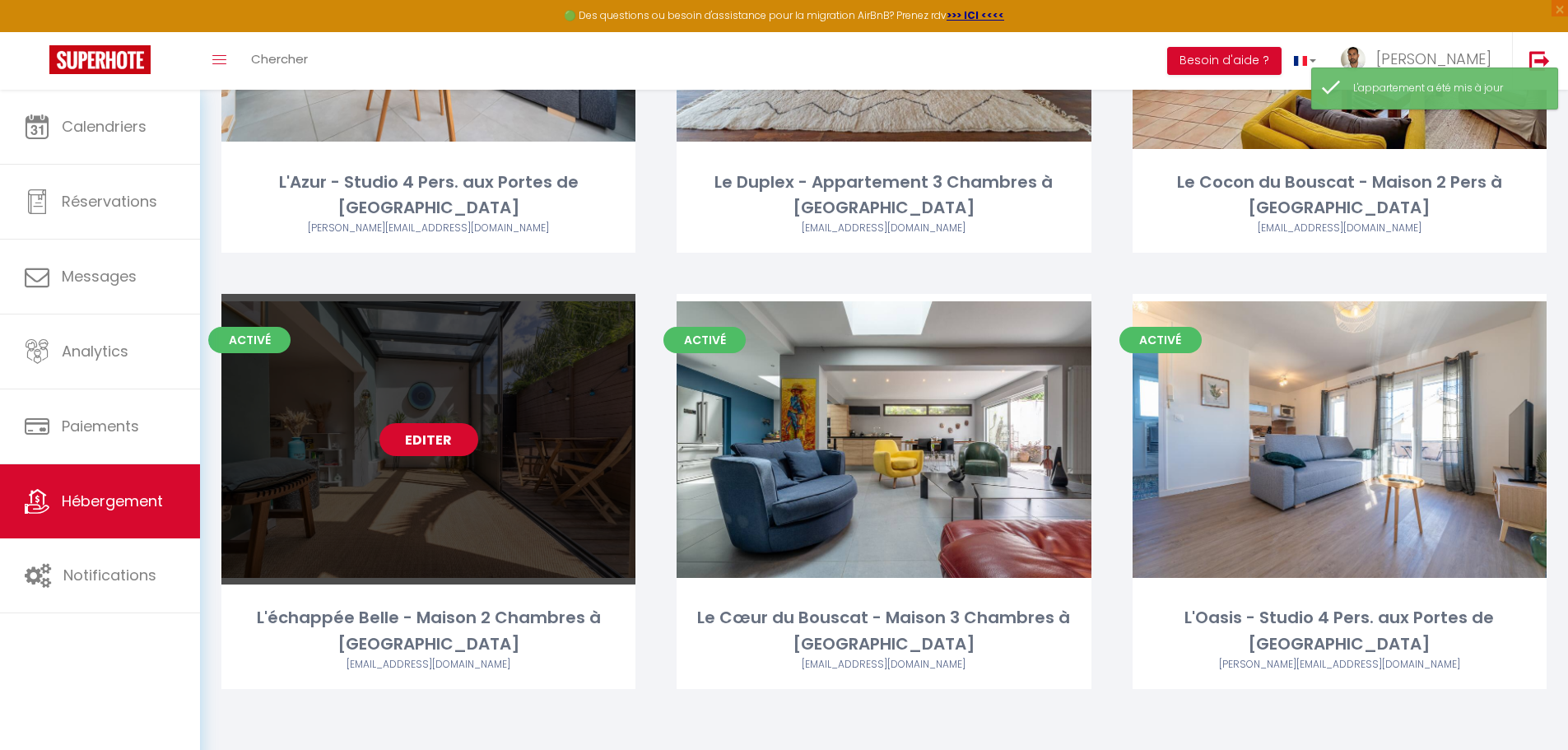
click at [437, 444] on link "Editer" at bounding box center [429, 440] width 99 height 33
click at [460, 433] on link "Editer" at bounding box center [429, 440] width 99 height 33
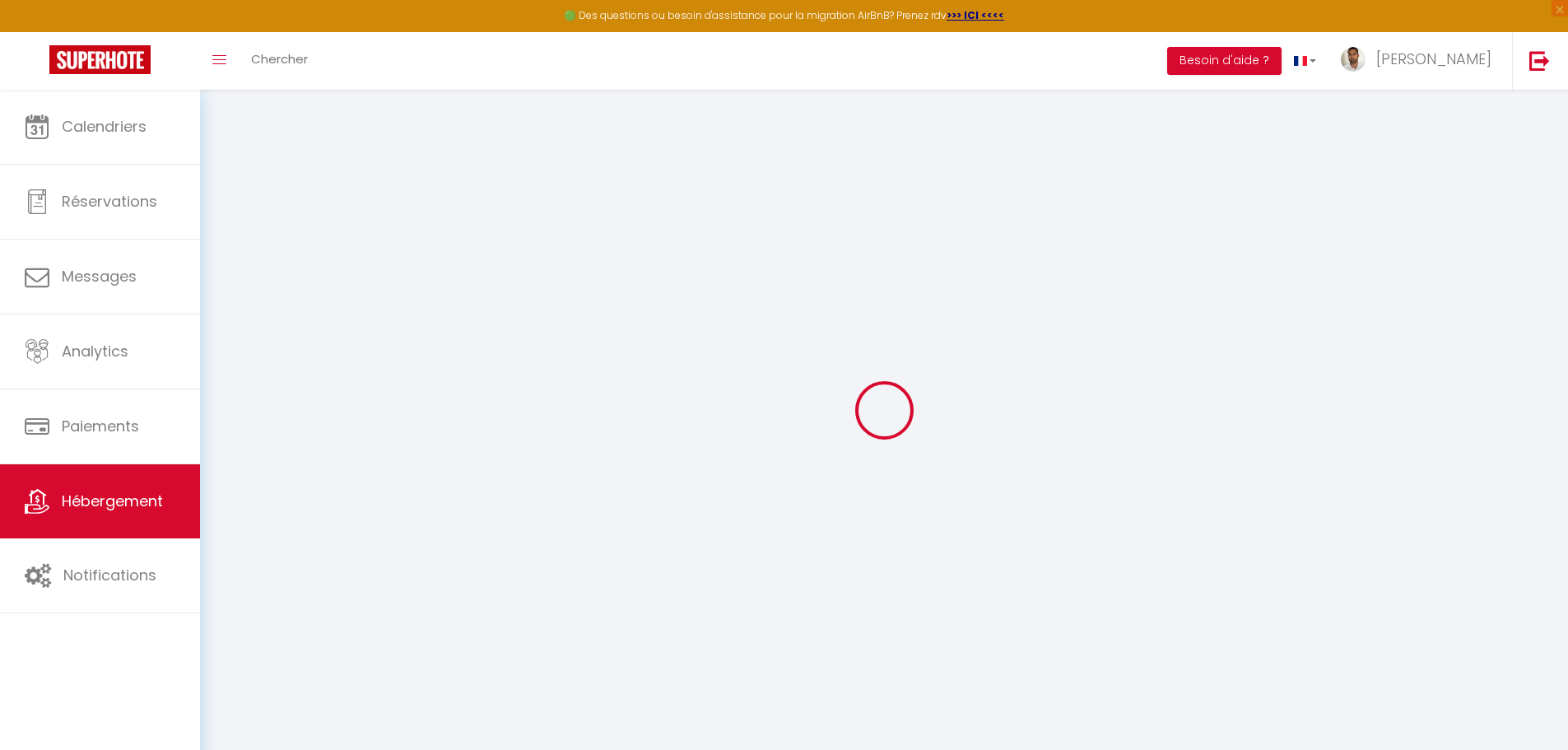
checkbox input "true"
checkbox input "false"
checkbox input "true"
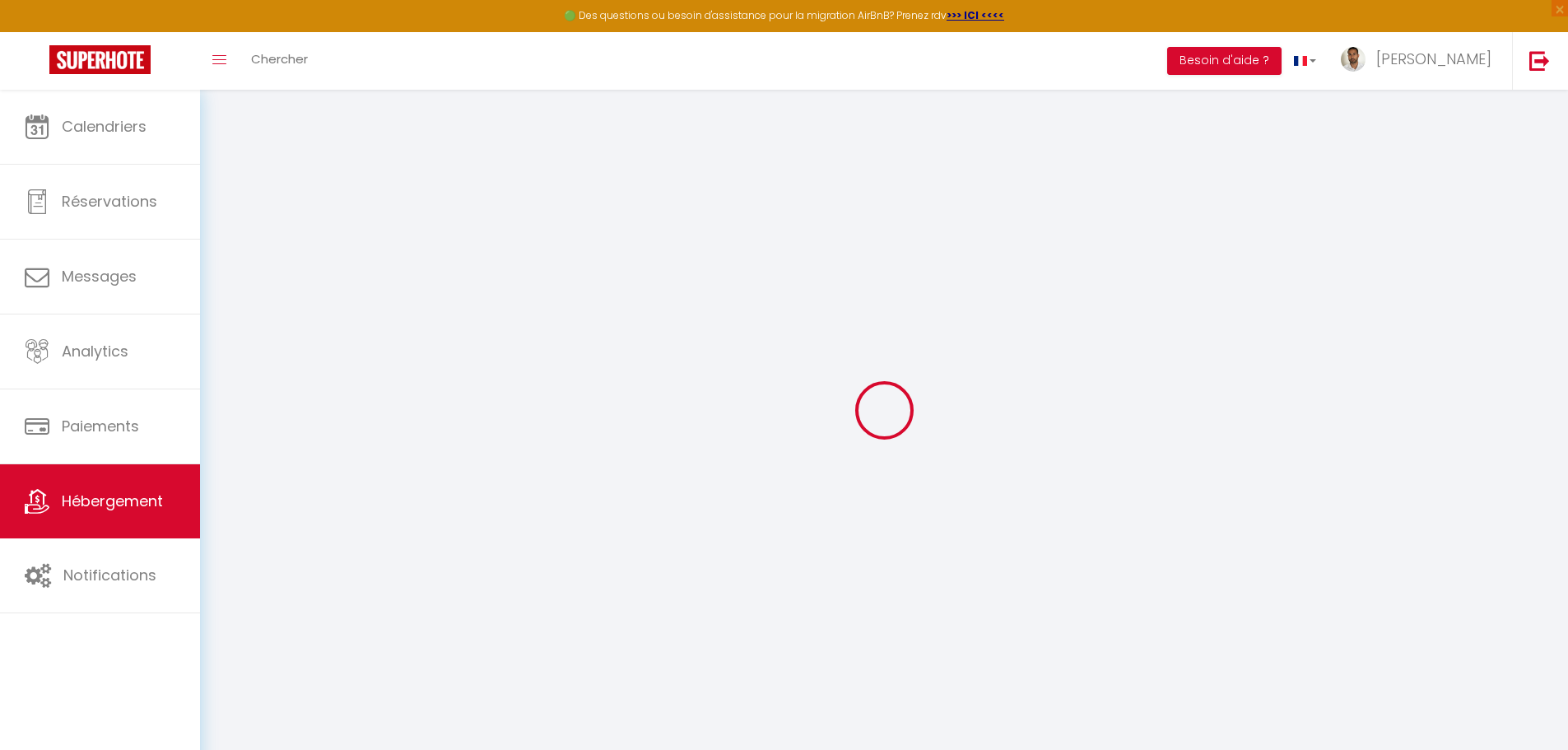
checkbox input "true"
select select "16:00"
select select "23:45"
select select "10:00"
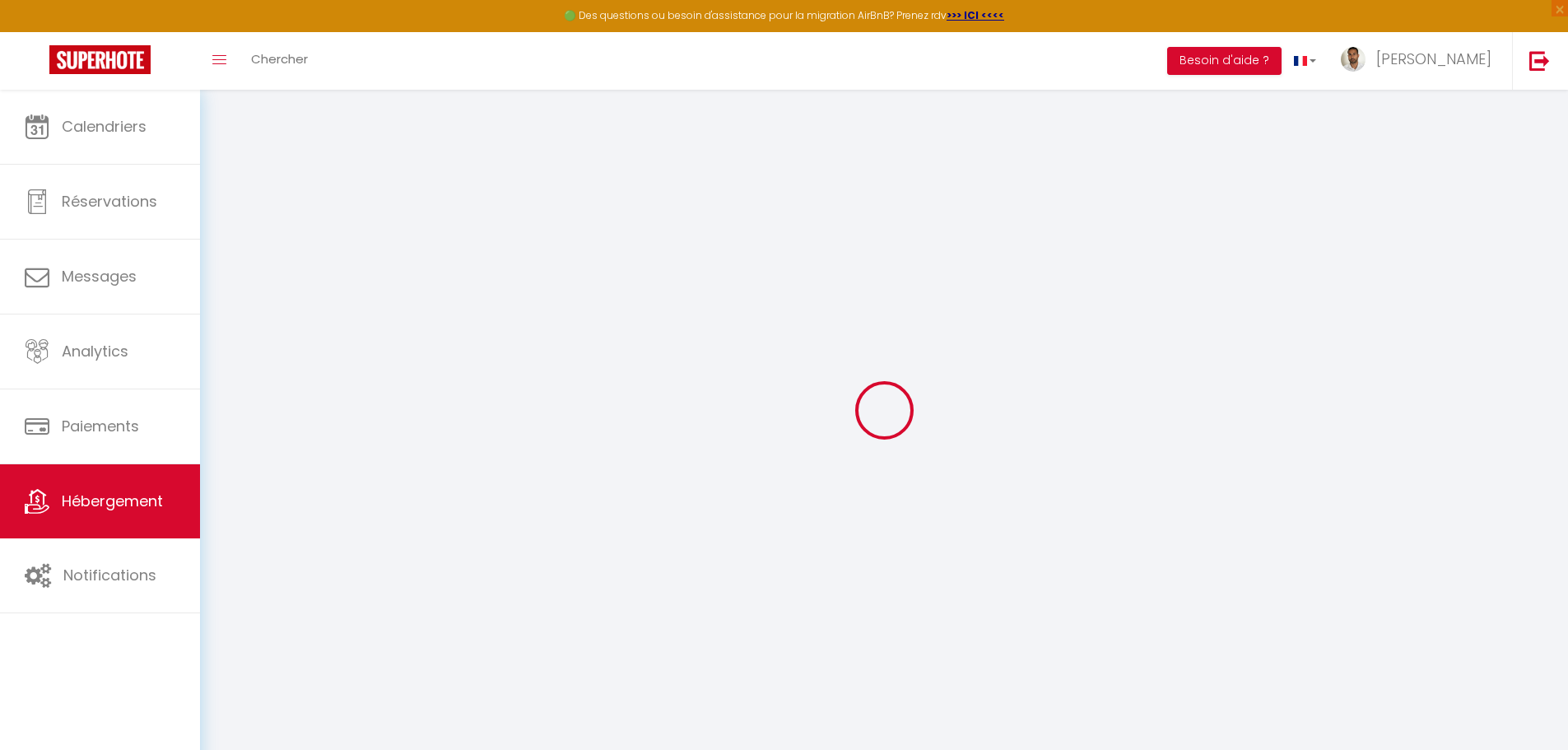
select select "30"
select select "120"
checkbox input "false"
checkbox input "true"
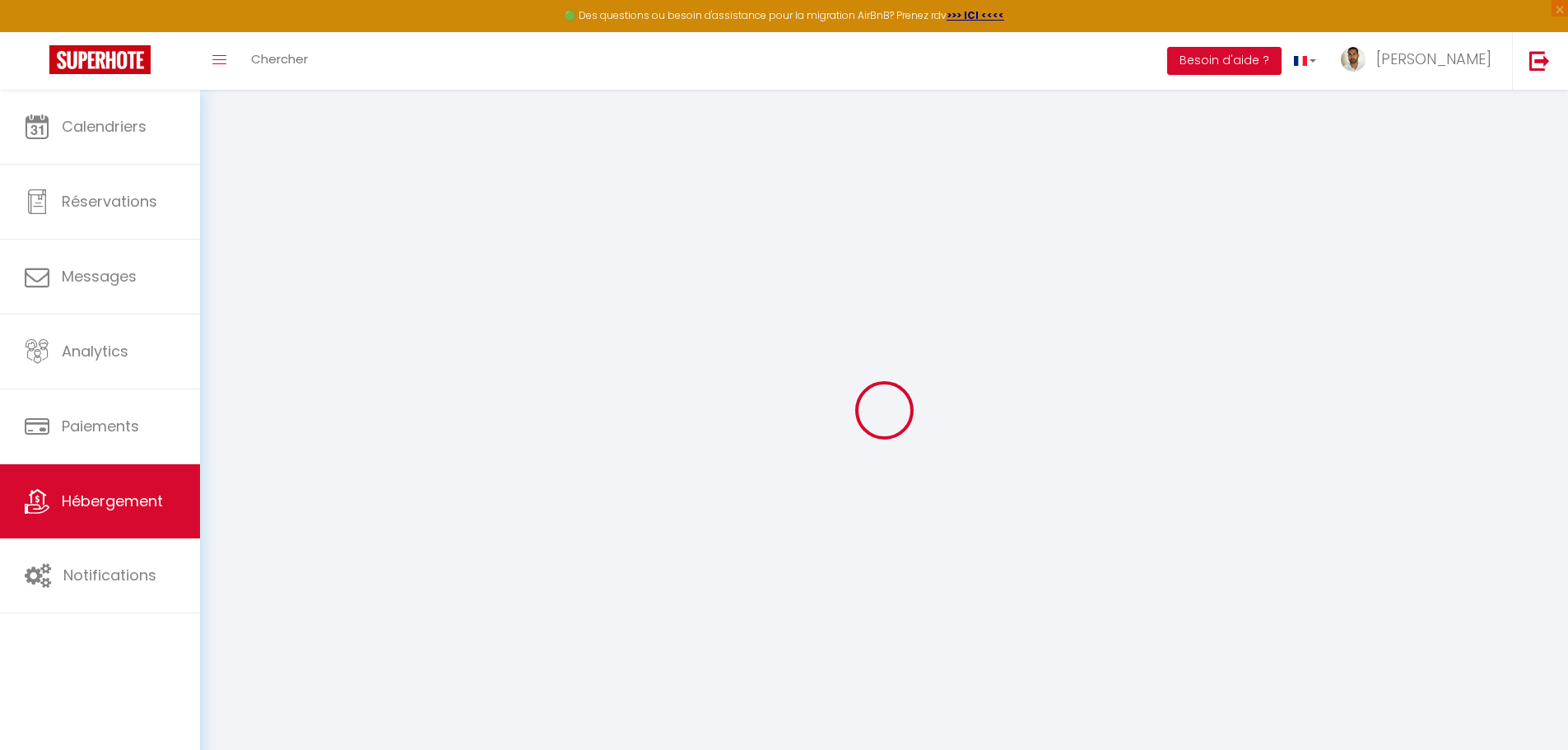
checkbox input "true"
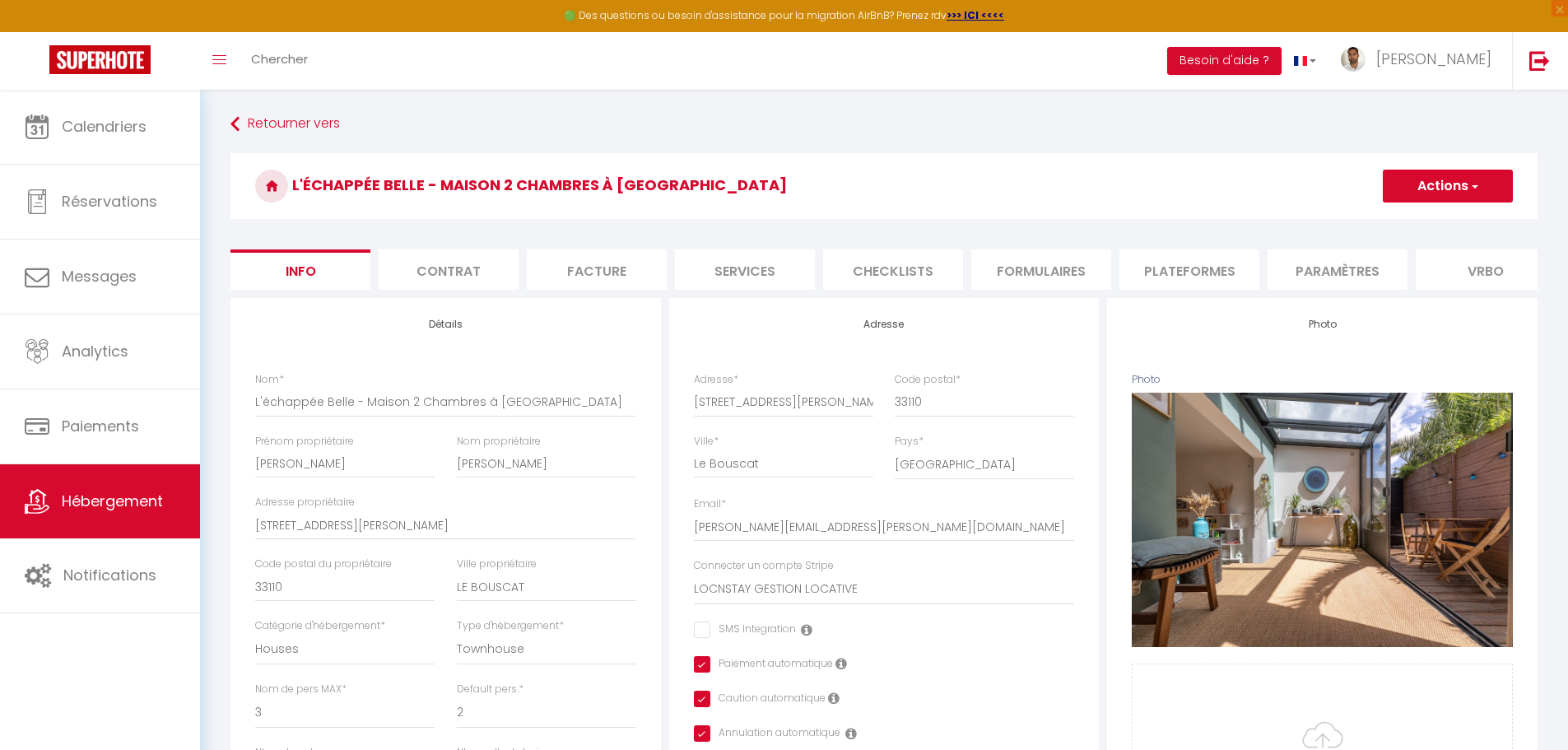
click at [1328, 261] on li "Paramètres" at bounding box center [1337, 269] width 140 height 40
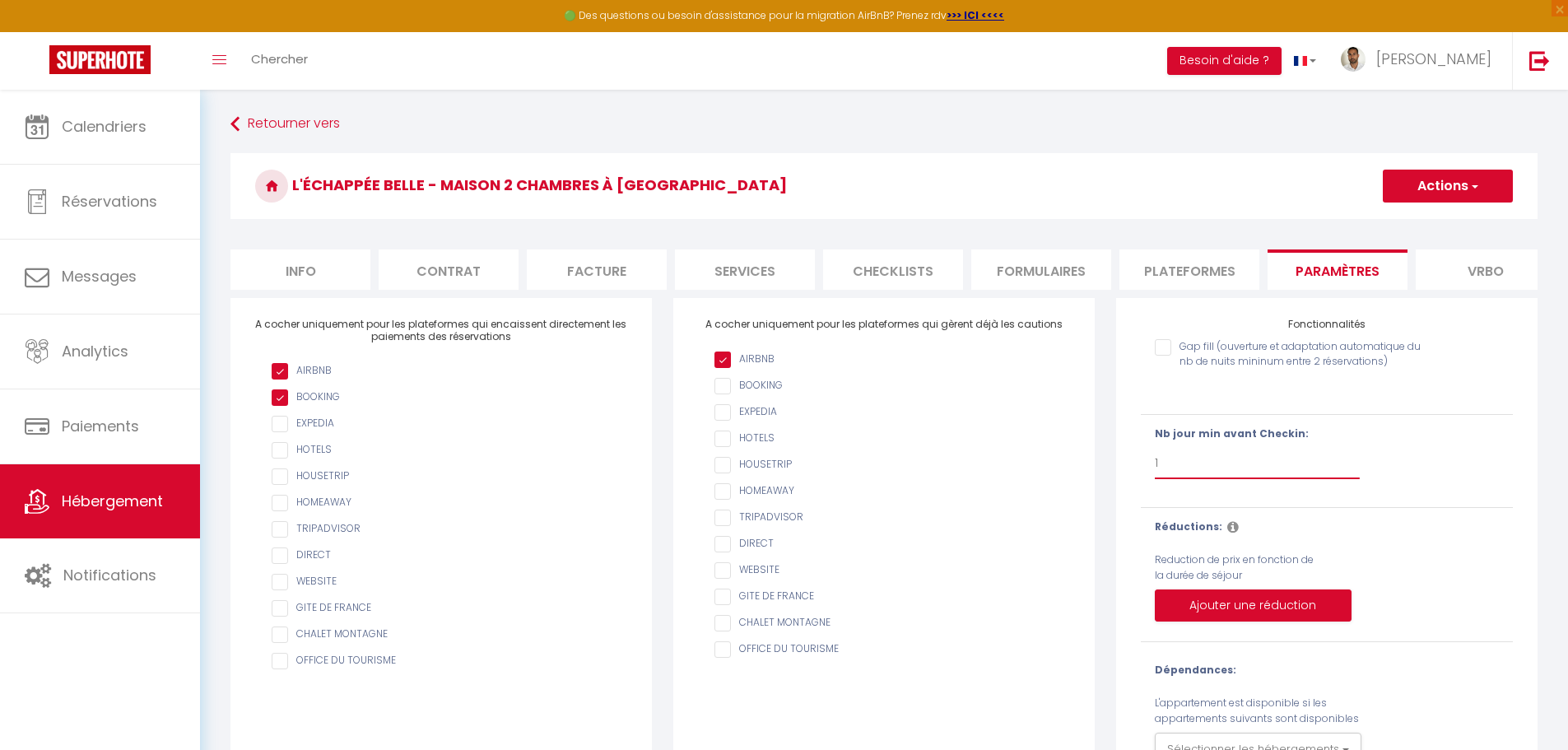
click at [1180, 470] on select "Pas de limite 1 2 3 4 5 6 7" at bounding box center [1257, 464] width 205 height 31
select select
click at [1155, 460] on select "Pas de limite 1 2 3 4 5 6 7" at bounding box center [1257, 464] width 205 height 31
checkbox input "false"
click at [1431, 182] on button "Actions" at bounding box center [1448, 186] width 130 height 33
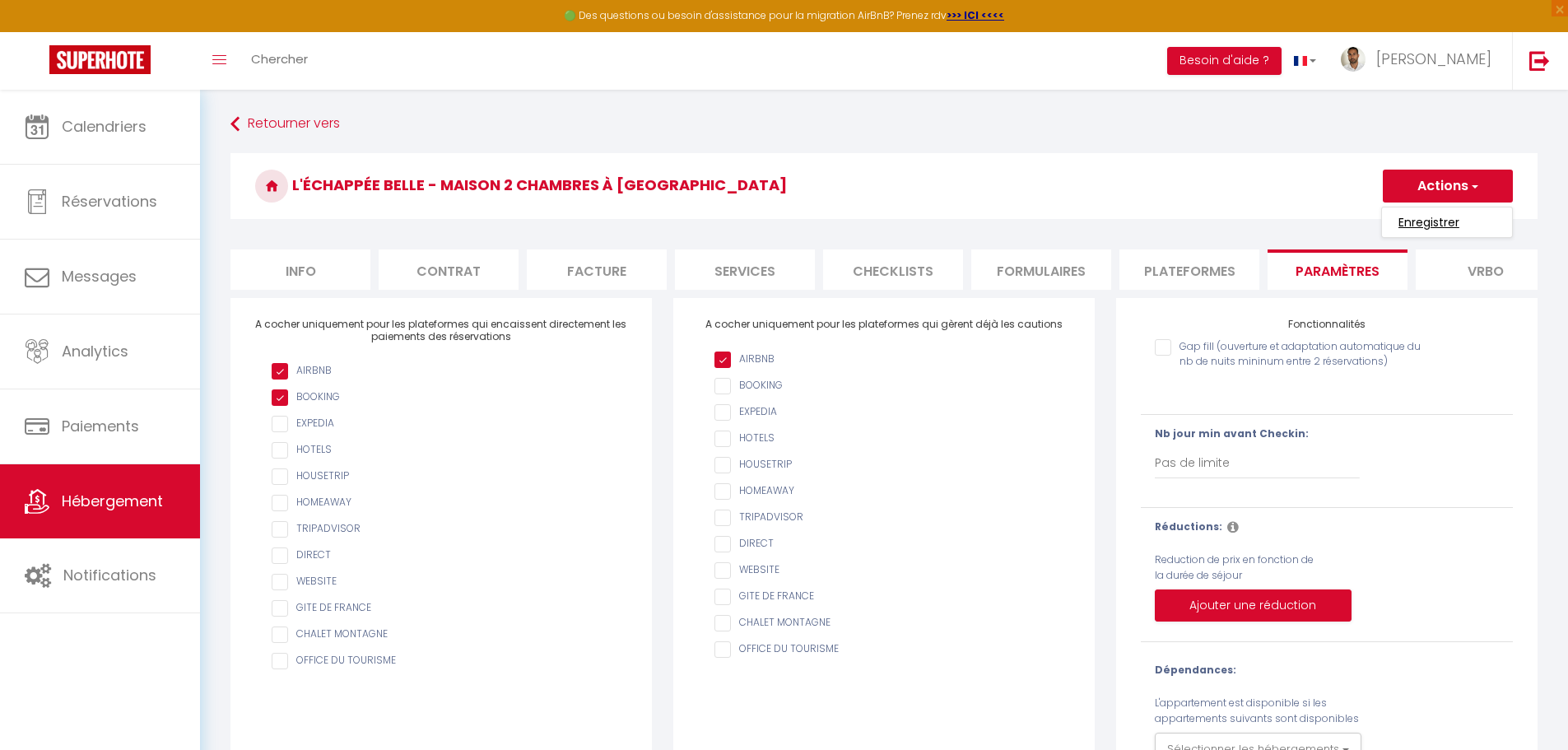
click at [1407, 220] on input "Enregistrer" at bounding box center [1429, 222] width 61 height 17
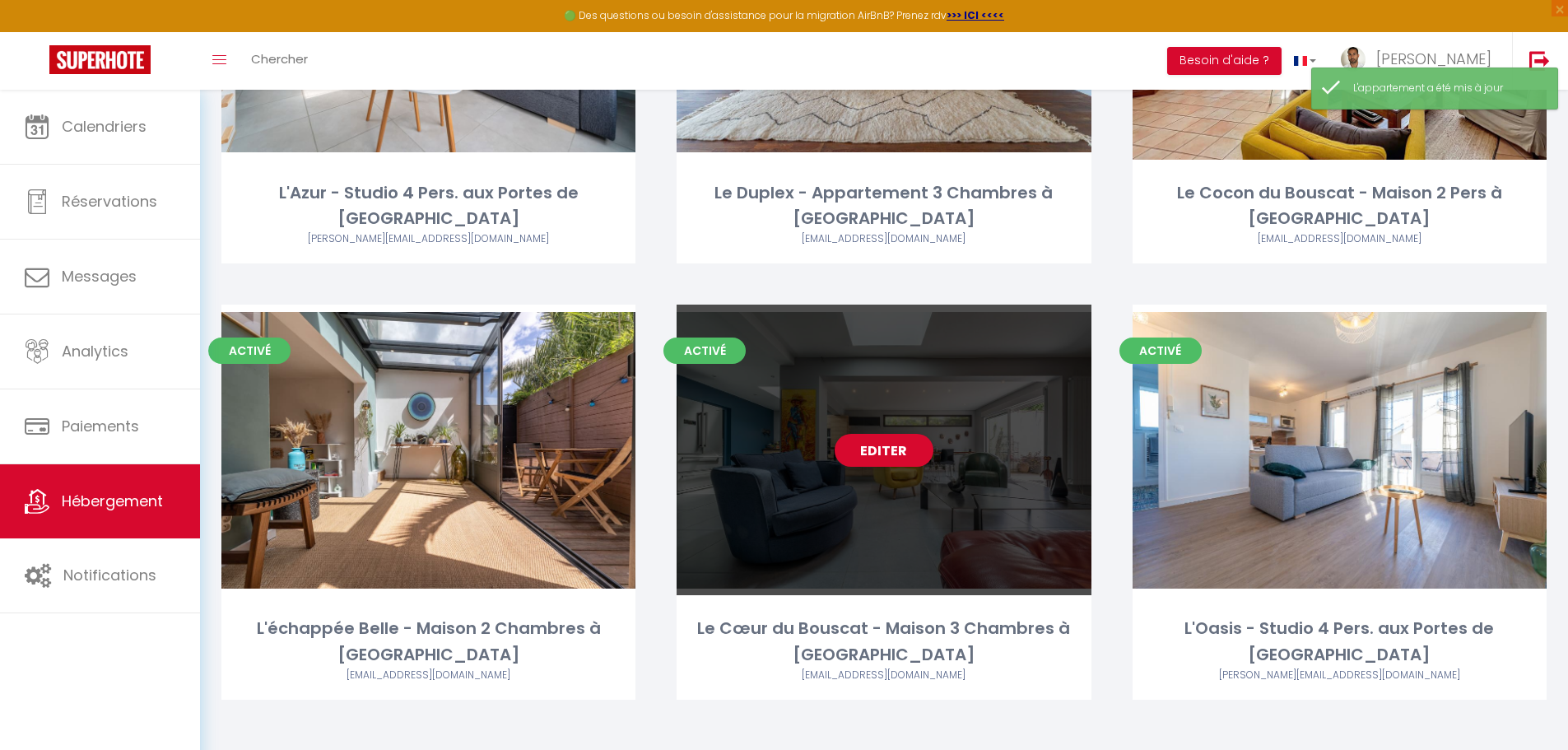
scroll to position [790, 0]
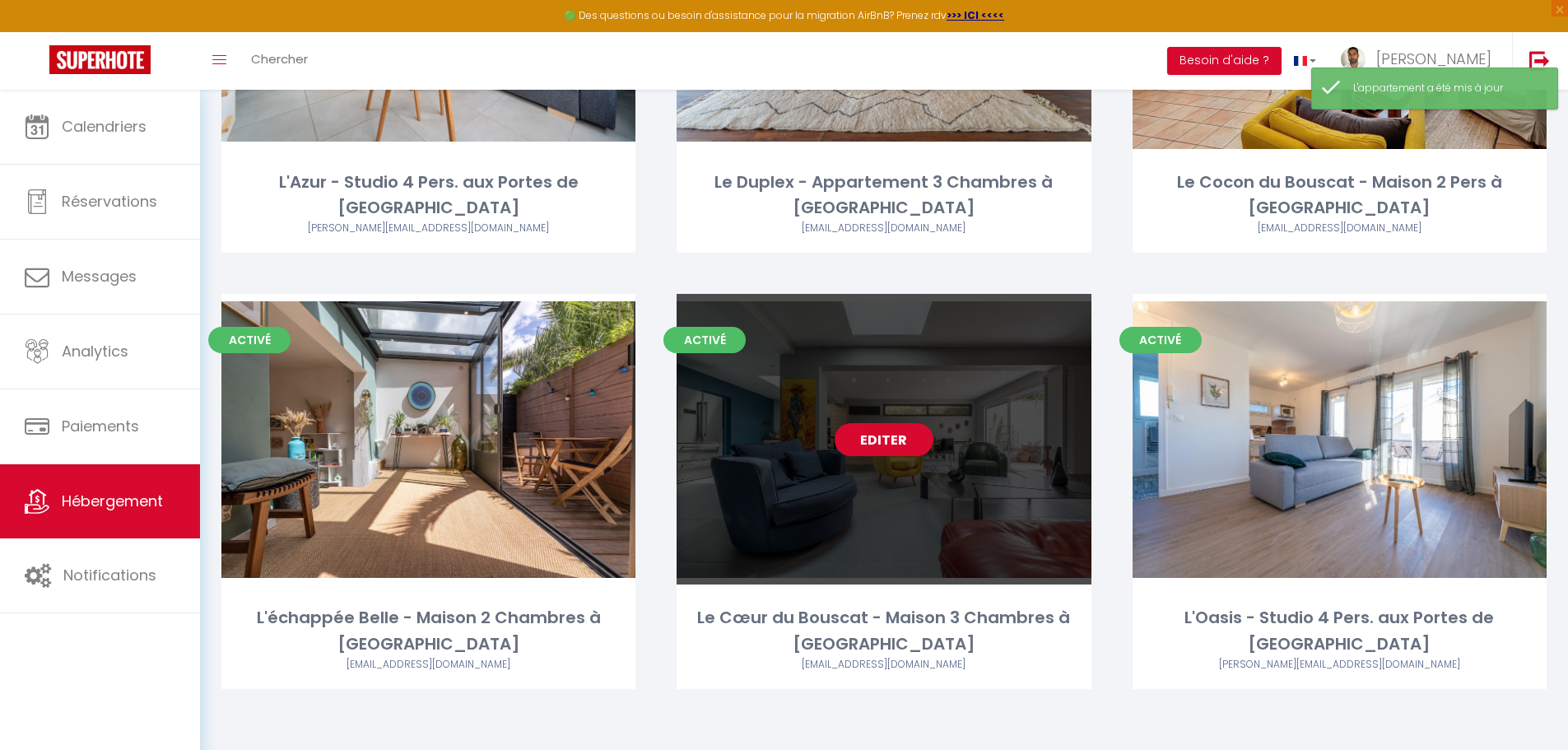
click at [895, 440] on link "Editer" at bounding box center [884, 440] width 99 height 33
click at [901, 439] on link "Editer" at bounding box center [884, 440] width 99 height 33
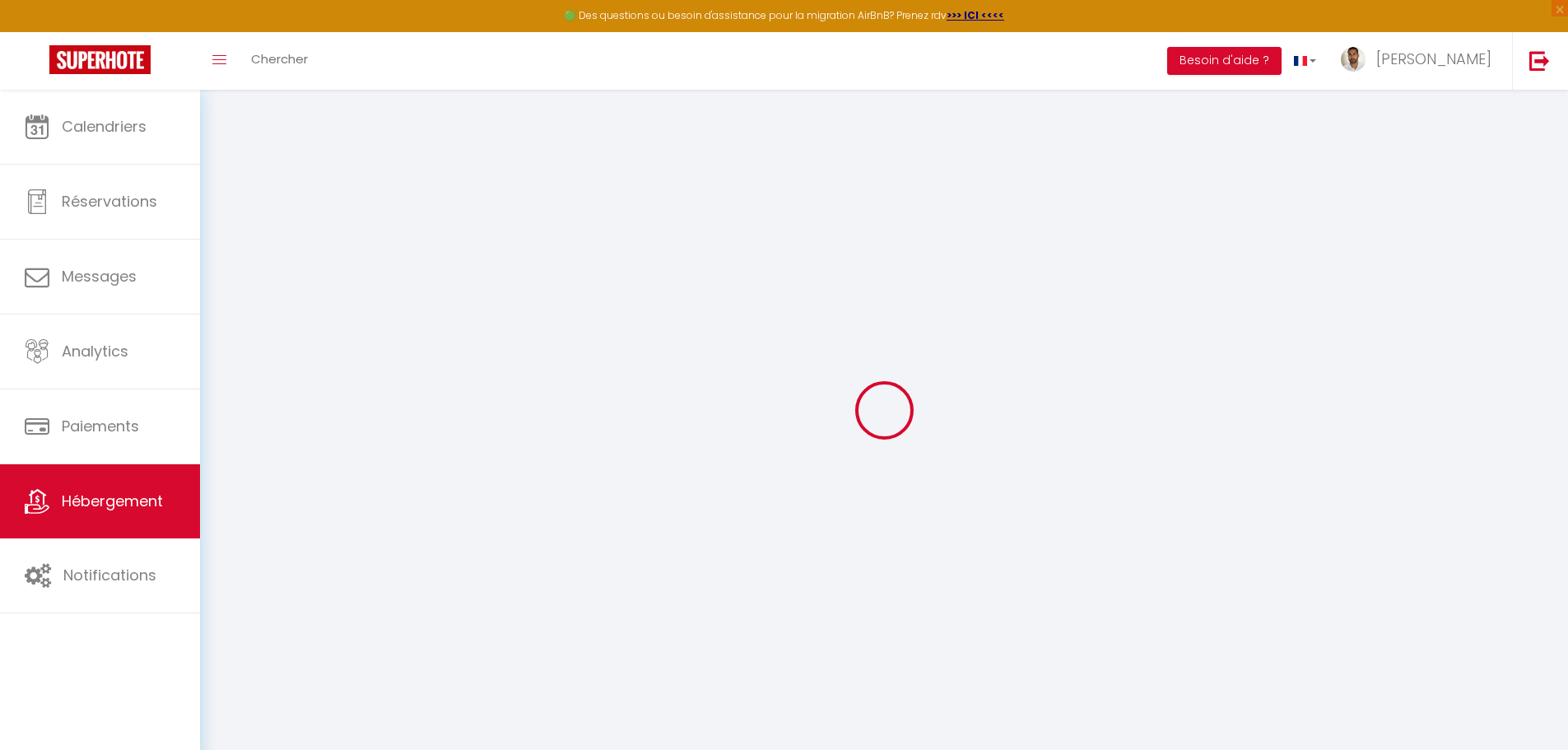
checkbox input "true"
select select
checkbox input "false"
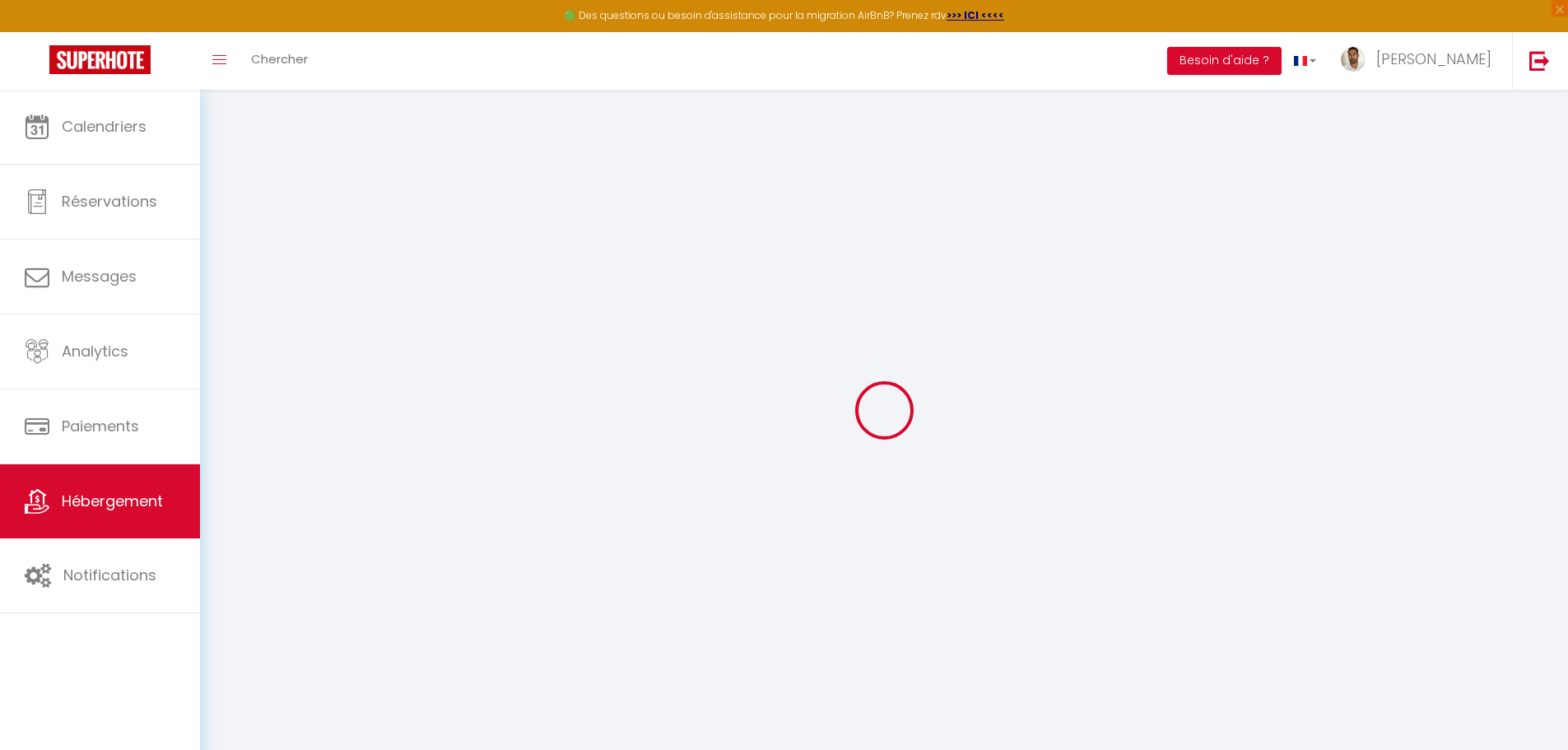
checkbox input "true"
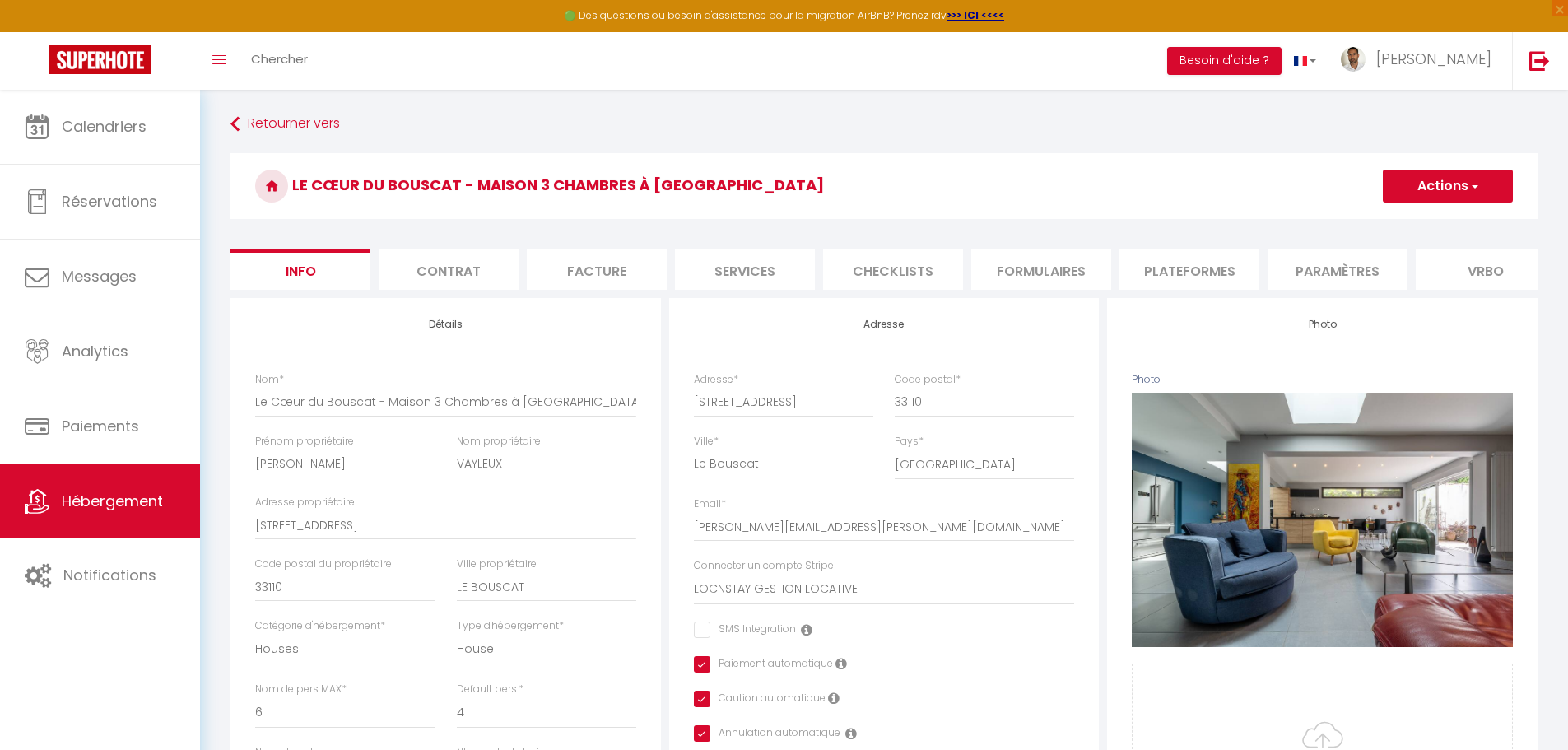
click at [1348, 282] on li "Paramètres" at bounding box center [1337, 269] width 140 height 40
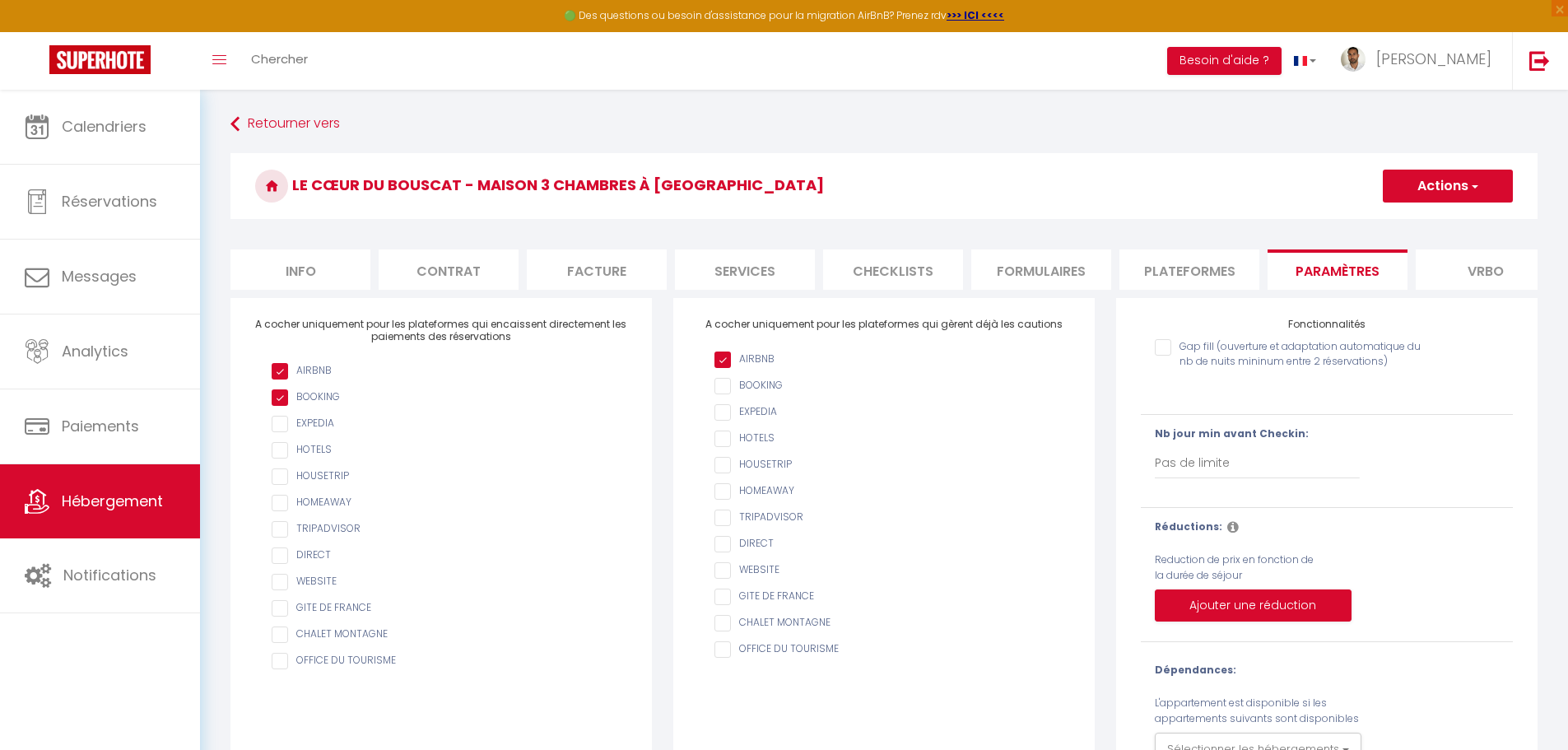
click at [1385, 196] on button "Actions" at bounding box center [1448, 186] width 130 height 33
click at [1407, 219] on input "Enregistrer" at bounding box center [1429, 222] width 61 height 17
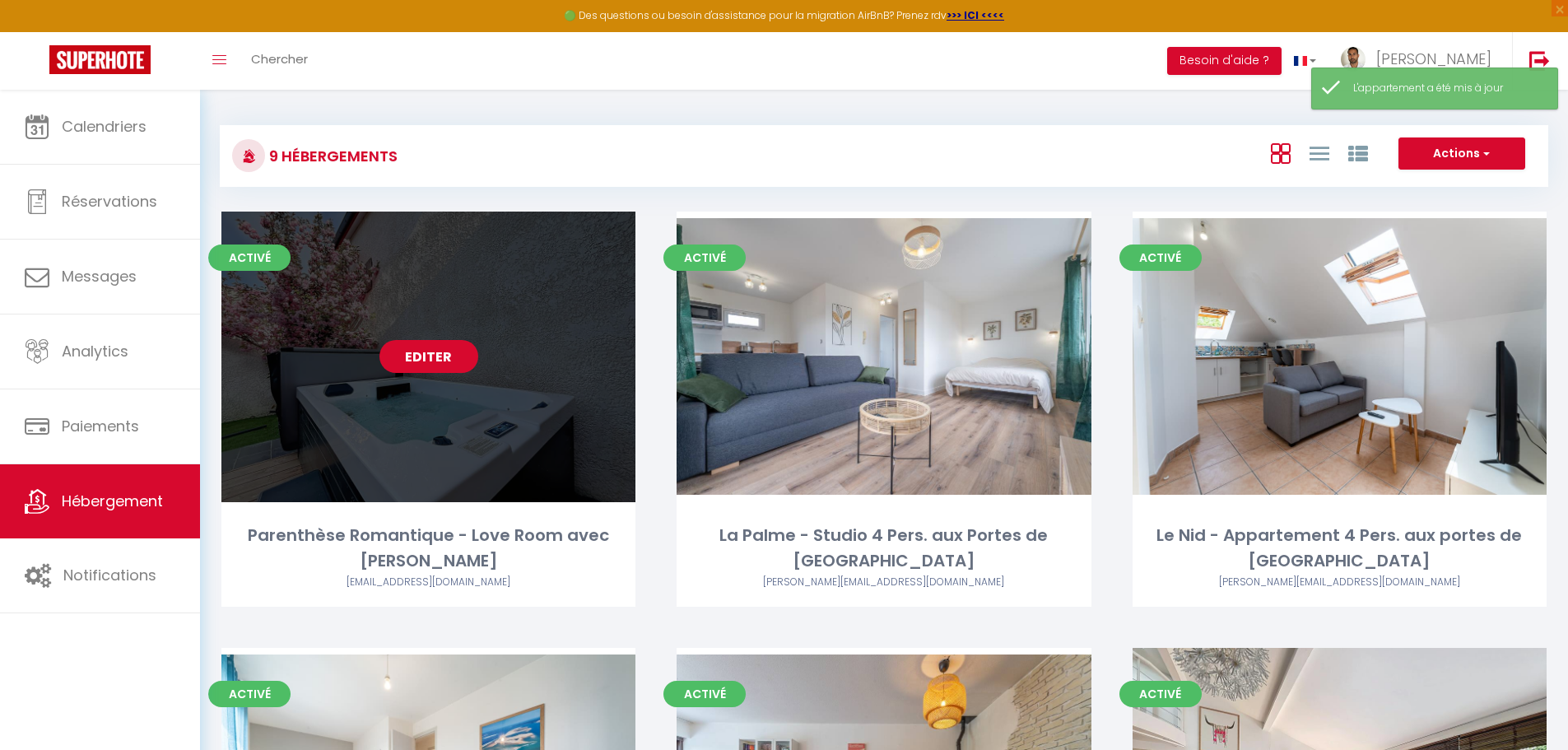
click at [431, 360] on link "Editer" at bounding box center [429, 356] width 99 height 33
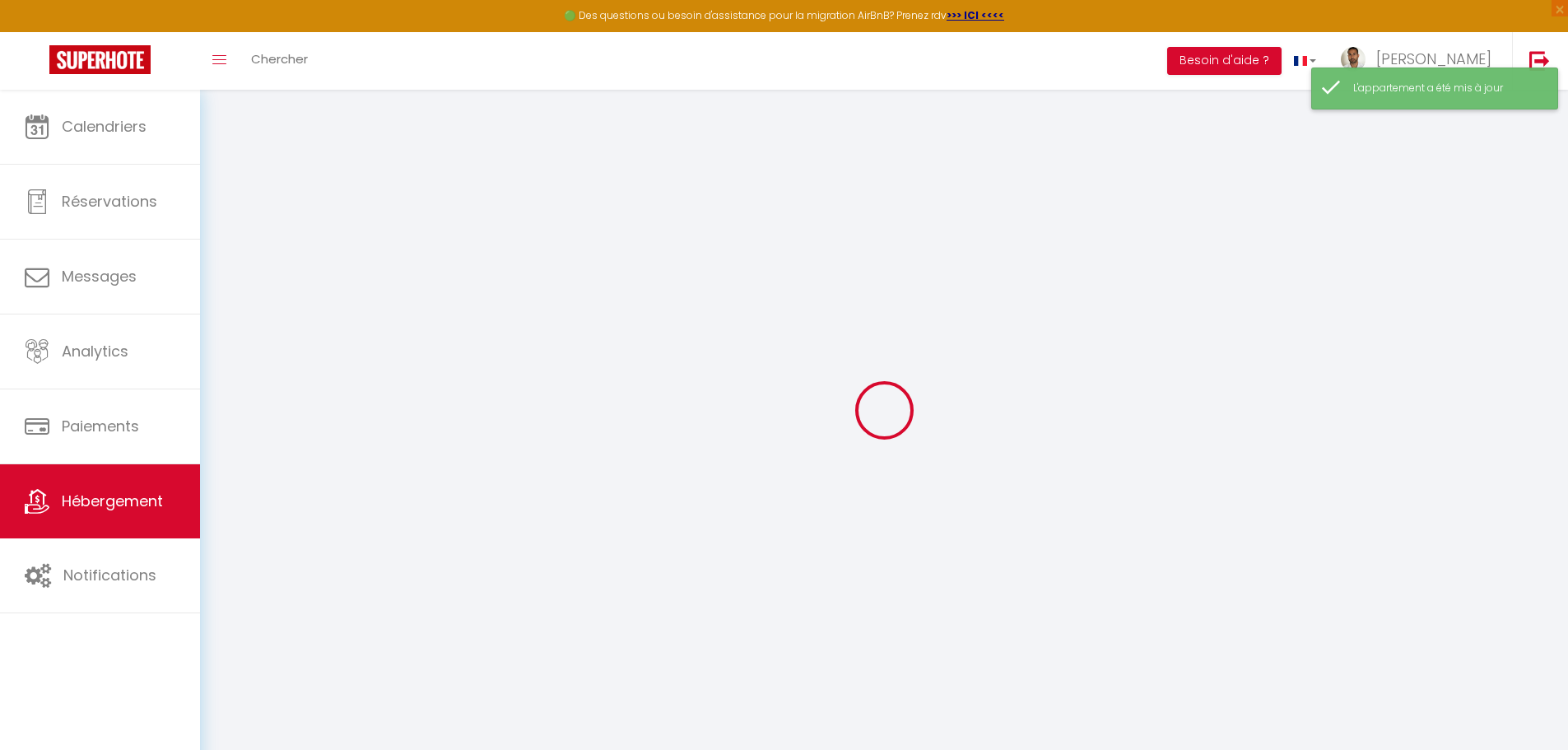
checkbox input "true"
click at [1355, 96] on div "L'appartement a été mis à jour" at bounding box center [1448, 88] width 188 height 16
checkbox input "false"
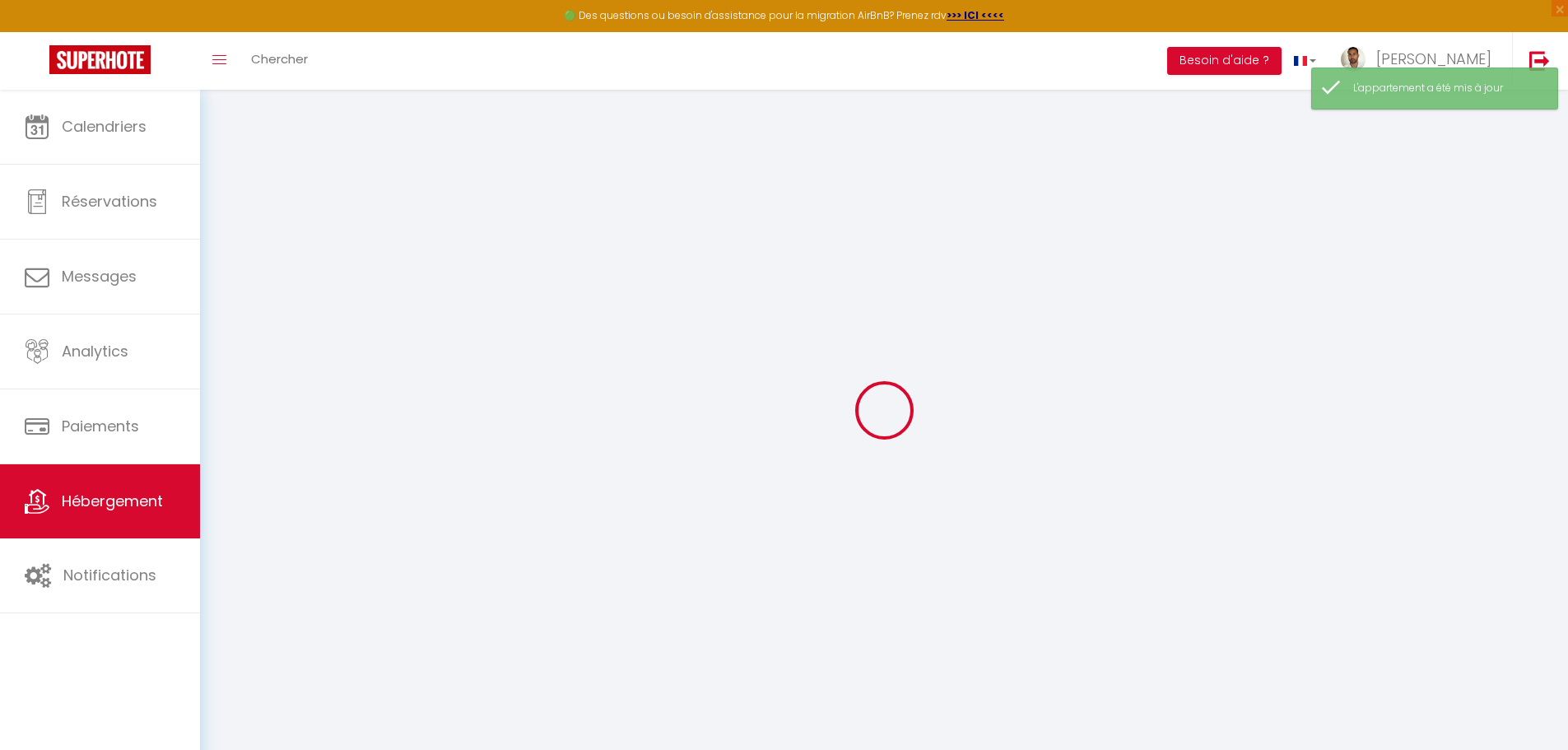
checkbox input "true"
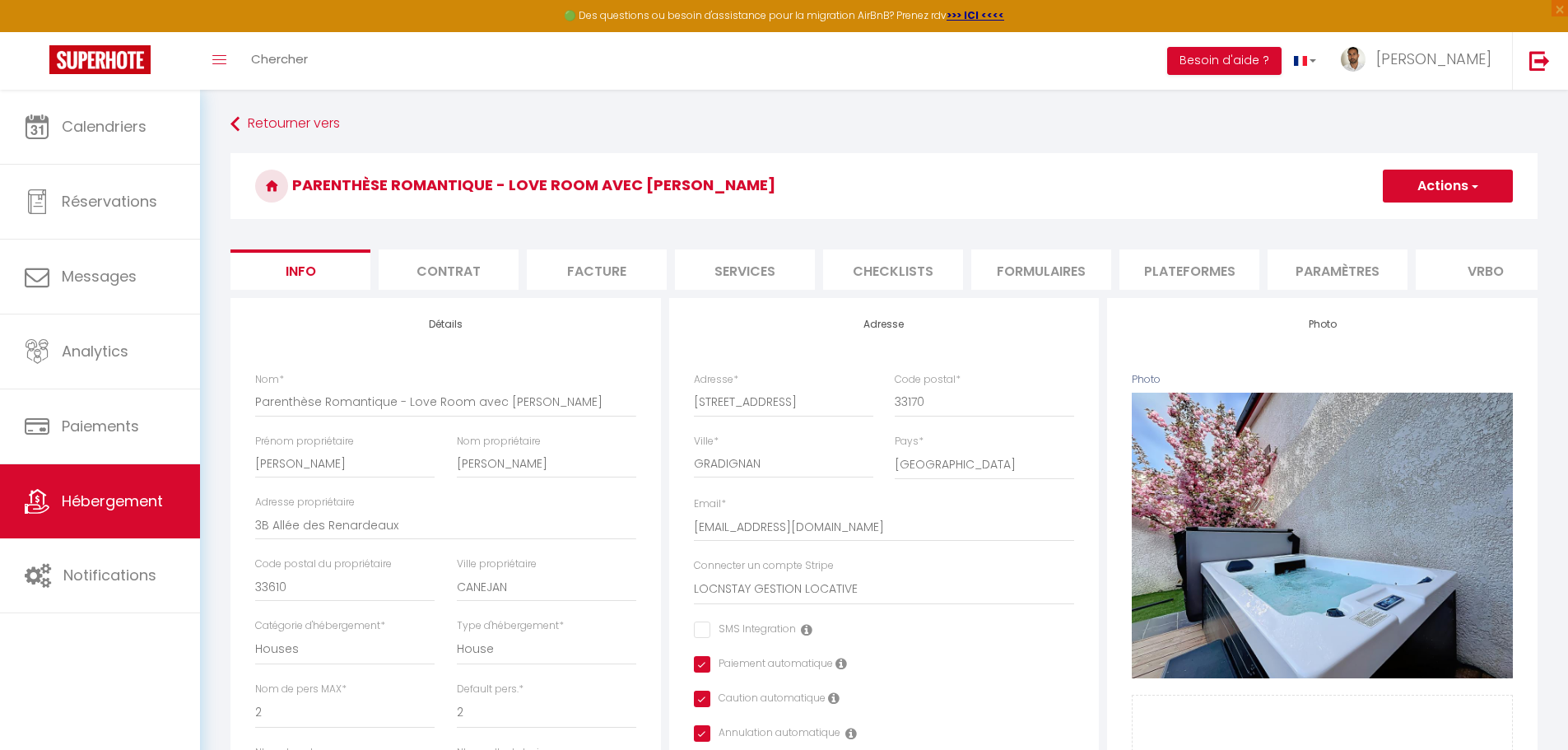
drag, startPoint x: 1418, startPoint y: 189, endPoint x: 1279, endPoint y: 209, distance: 140.4
click at [1279, 208] on div "Parenthèse Romantique - Love Room avec [PERSON_NAME] Actions Enregistrer Dupliq…" at bounding box center [885, 190] width 1308 height 75
click at [1307, 266] on li "Paramètres" at bounding box center [1337, 269] width 140 height 40
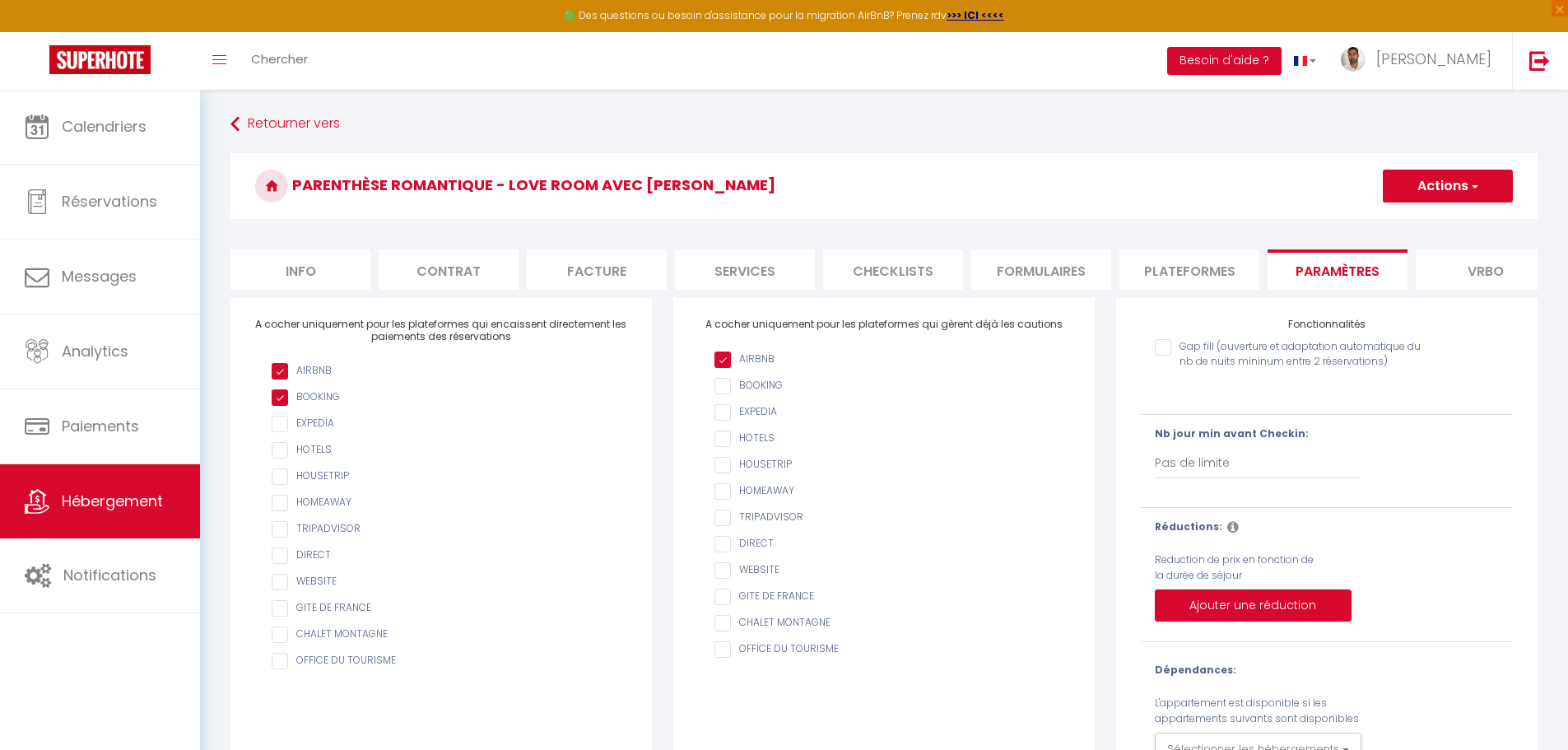
click at [1396, 185] on button "Actions" at bounding box center [1448, 186] width 130 height 33
click at [1412, 227] on input "Enregistrer" at bounding box center [1429, 222] width 61 height 17
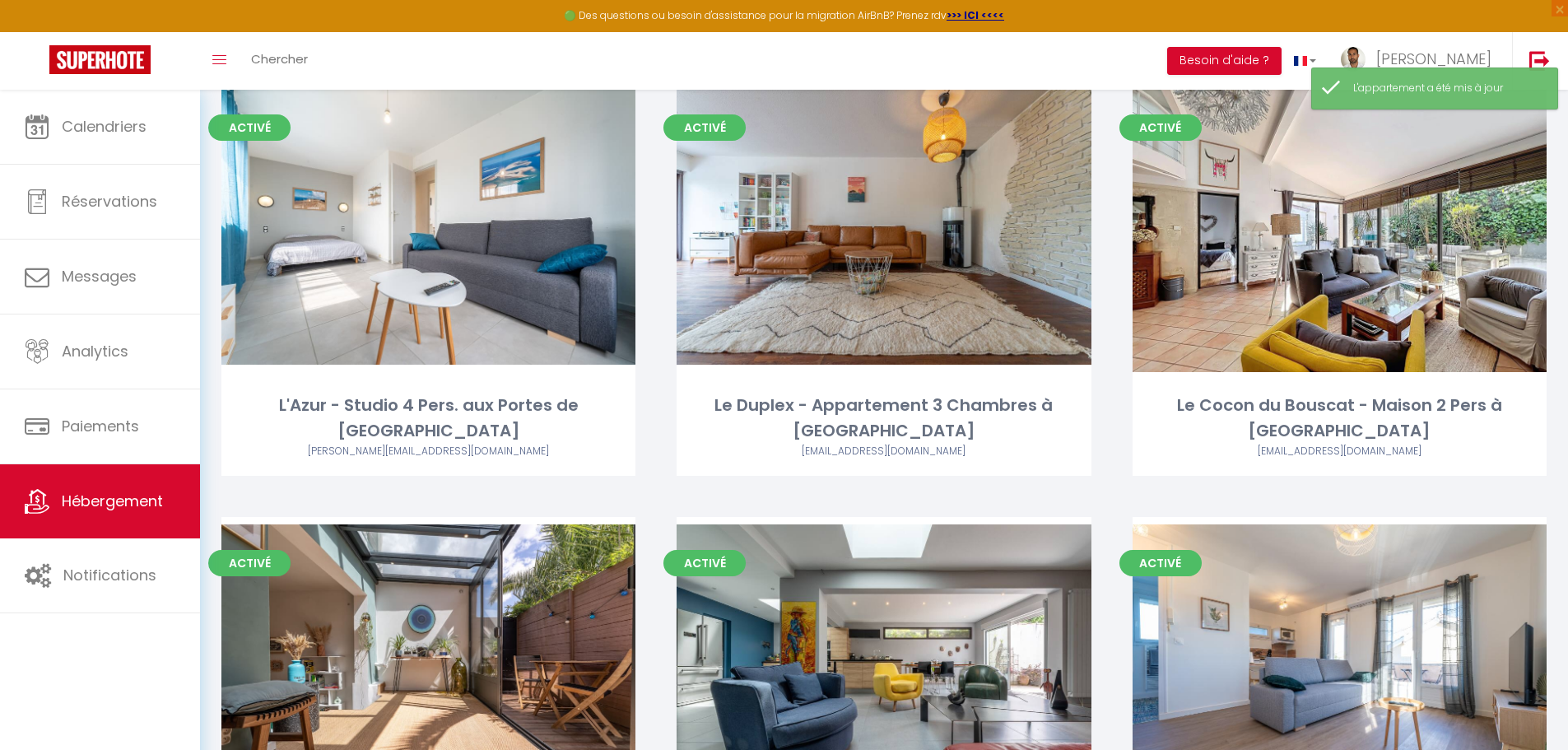
scroll to position [577, 0]
